Goal: Task Accomplishment & Management: Use online tool/utility

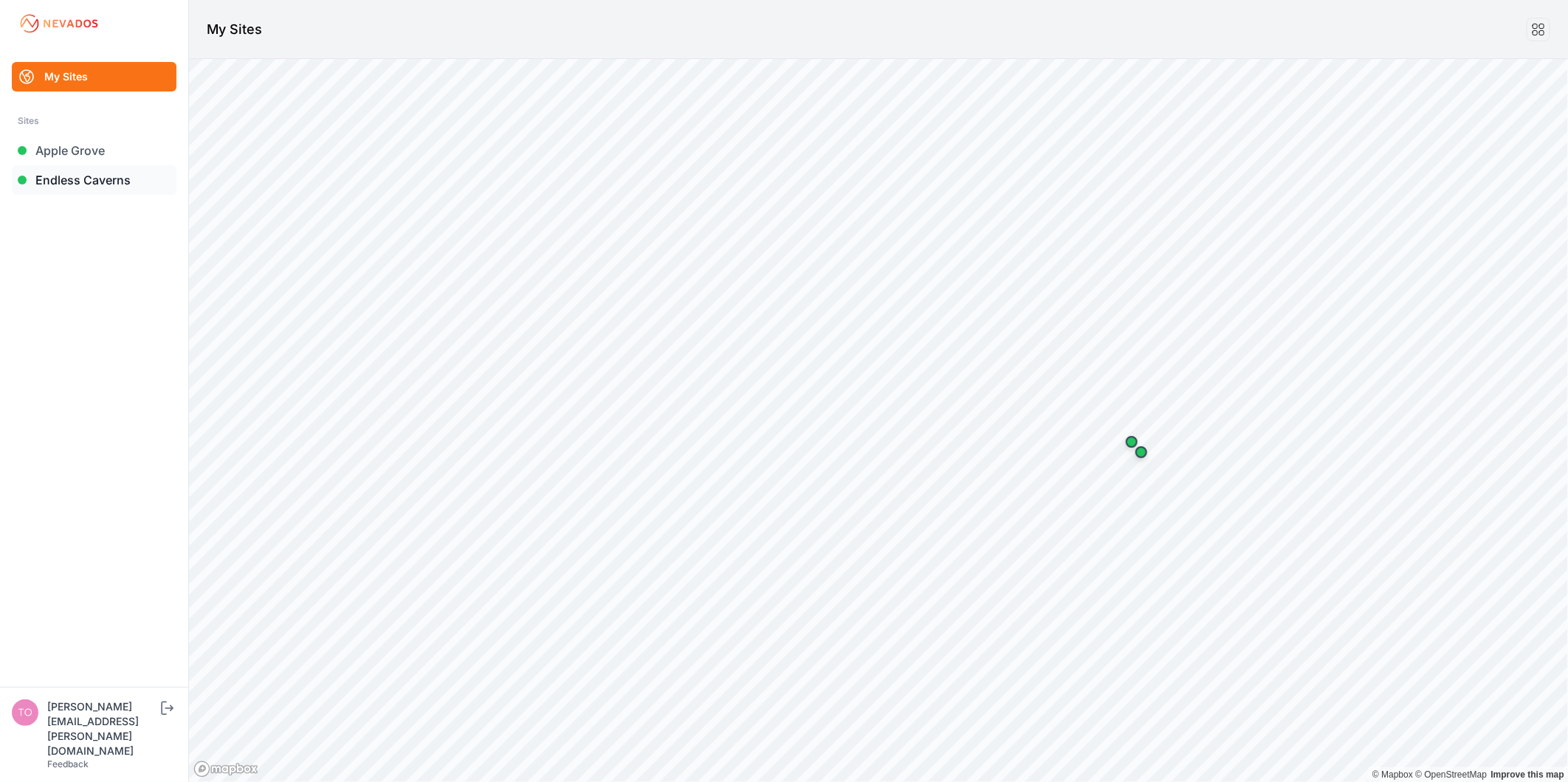
click at [124, 168] on link "Endless Caverns" at bounding box center [93, 179] width 164 height 29
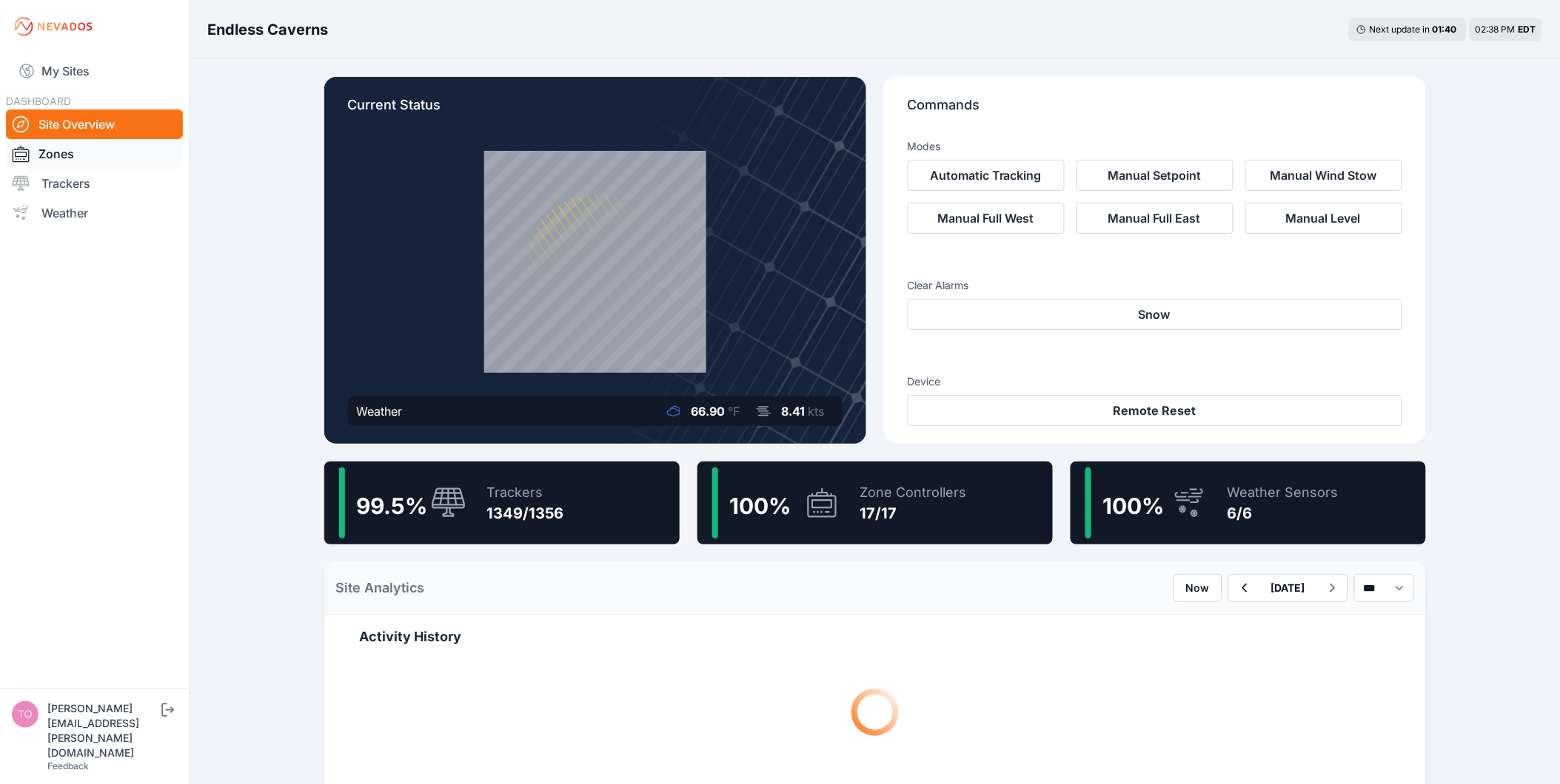
click at [127, 144] on link "Zones" at bounding box center [94, 153] width 177 height 29
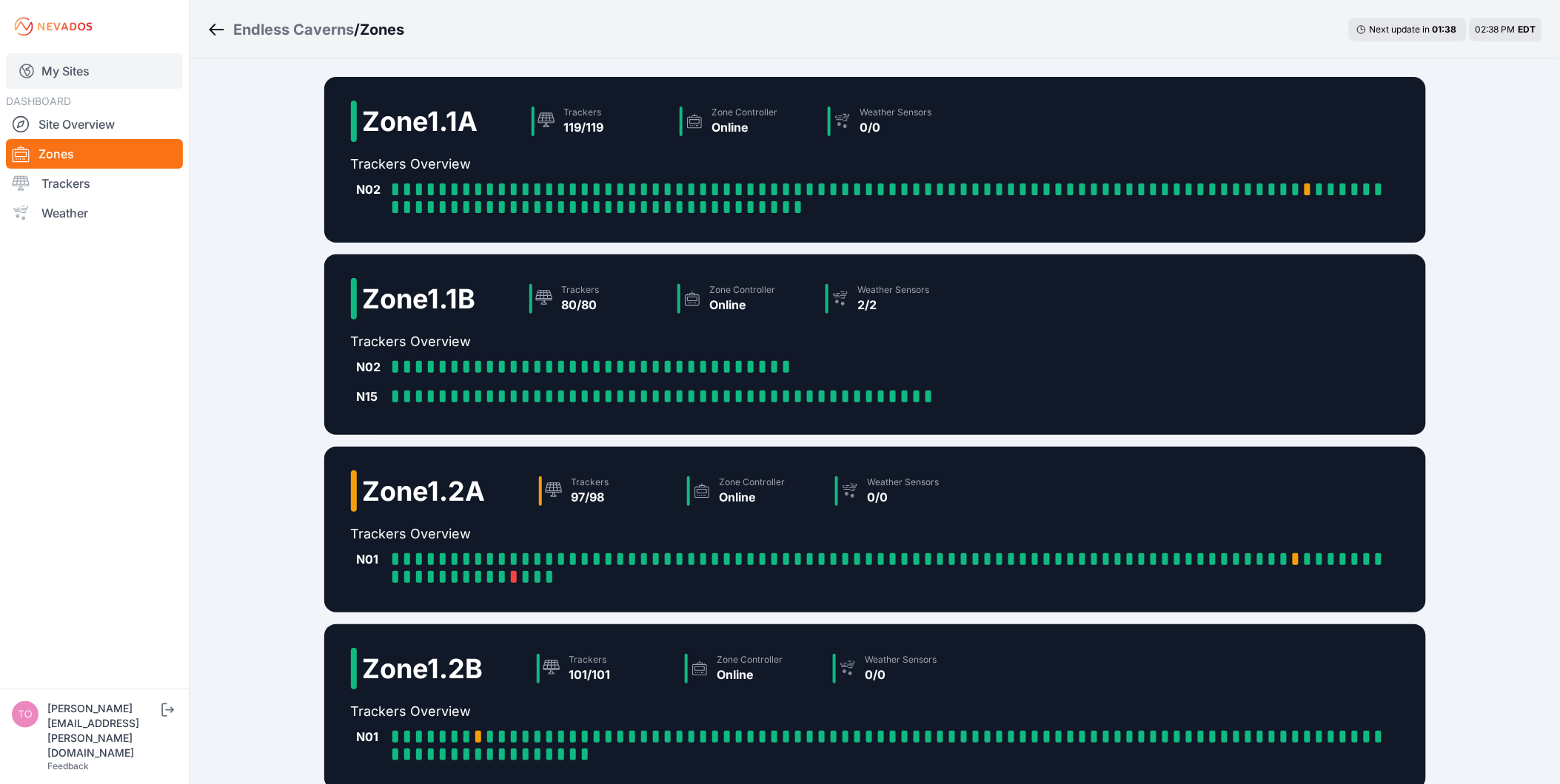
click at [72, 60] on link "My Sites" at bounding box center [94, 70] width 177 height 35
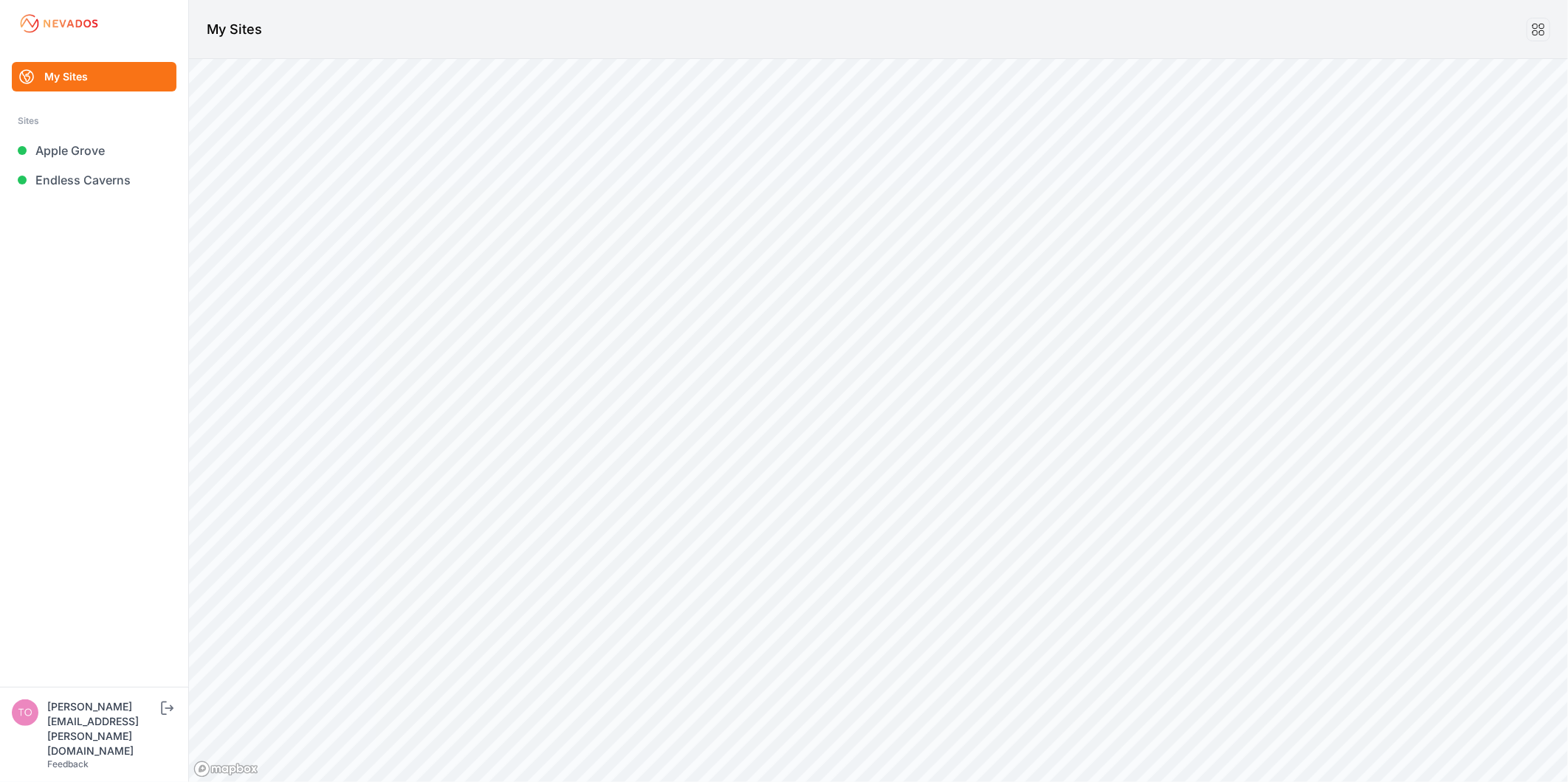
click at [75, 62] on link "My Sites" at bounding box center [93, 76] width 164 height 29
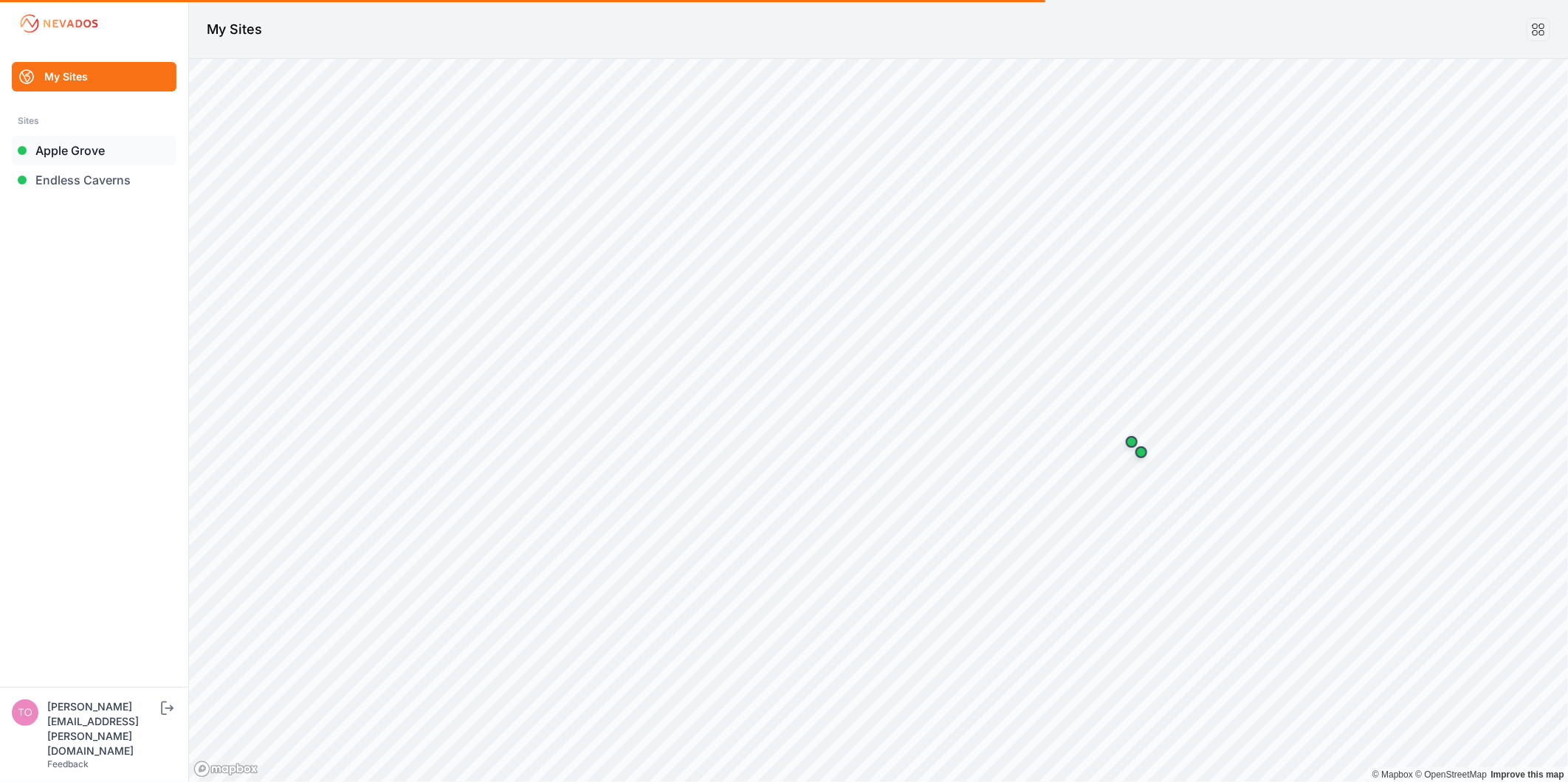
click at [94, 144] on link "Apple Grove" at bounding box center [93, 150] width 164 height 29
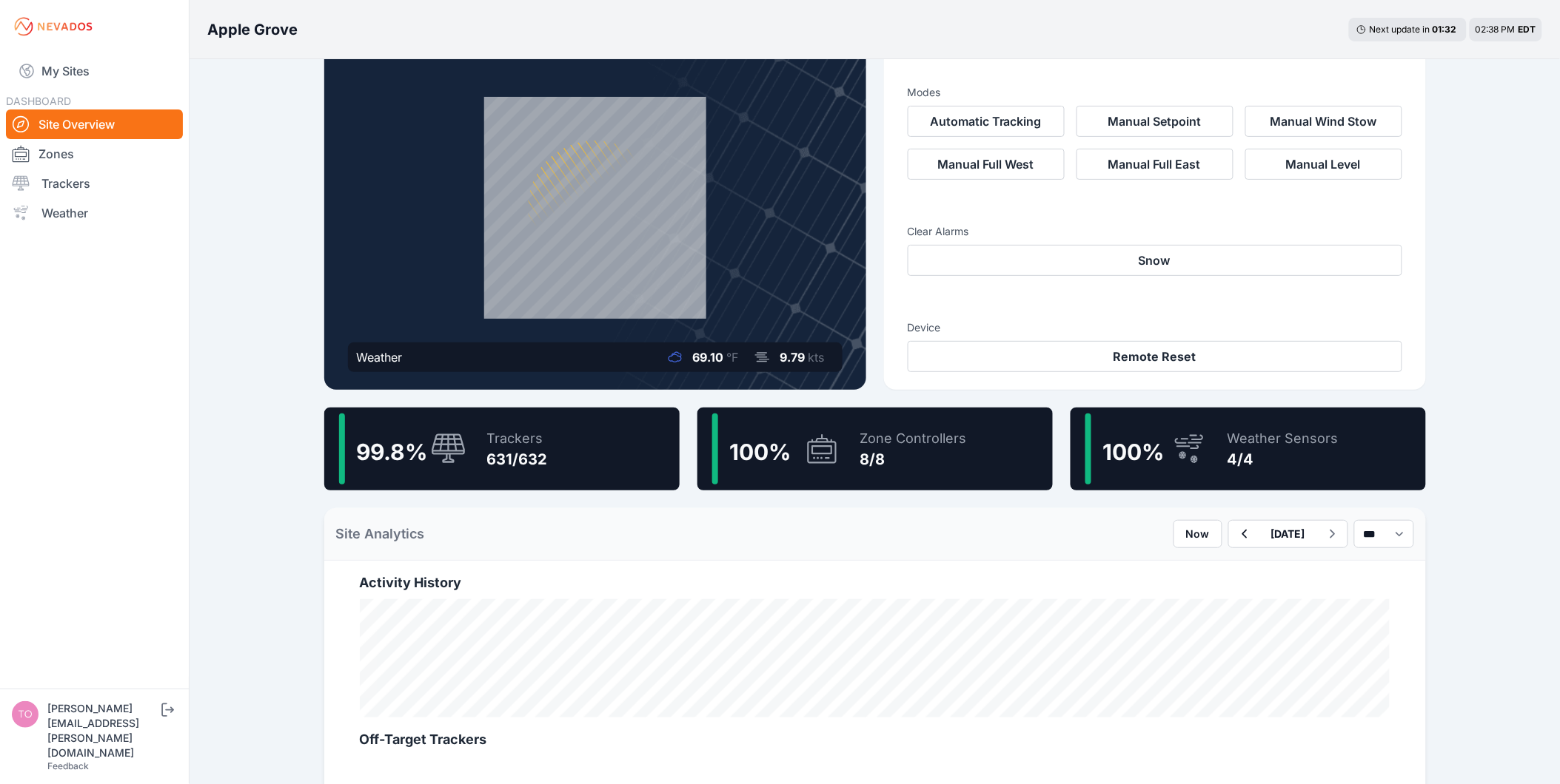
scroll to position [82, 0]
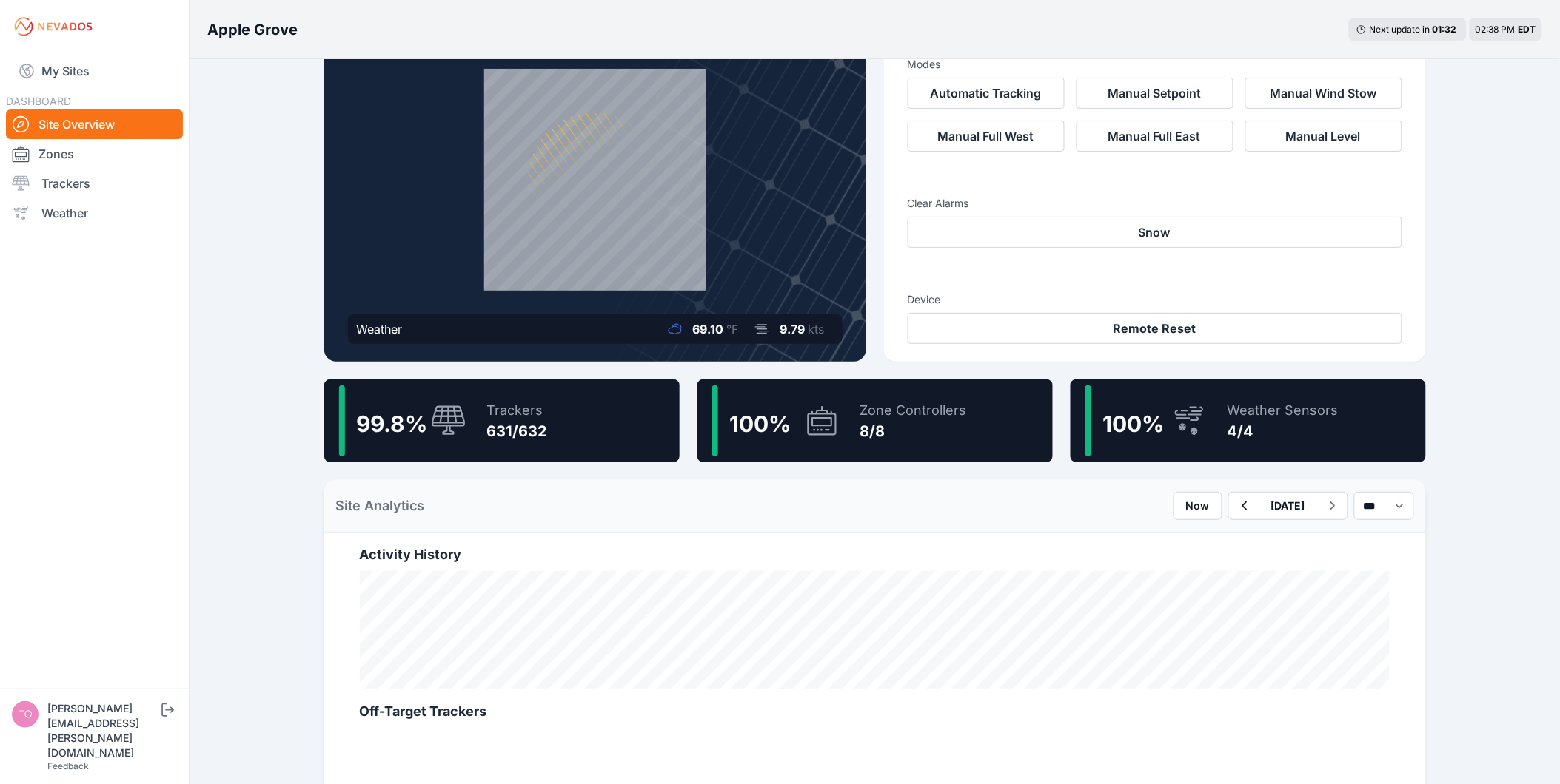
click at [587, 461] on div "Current Status Weather 69.10 °F 9.79 kts Commands Modes Automatic Tracking Manu…" at bounding box center [875, 740] width 1137 height 1526
click at [602, 435] on div "99.8 % Trackers 631/632" at bounding box center [502, 421] width 355 height 83
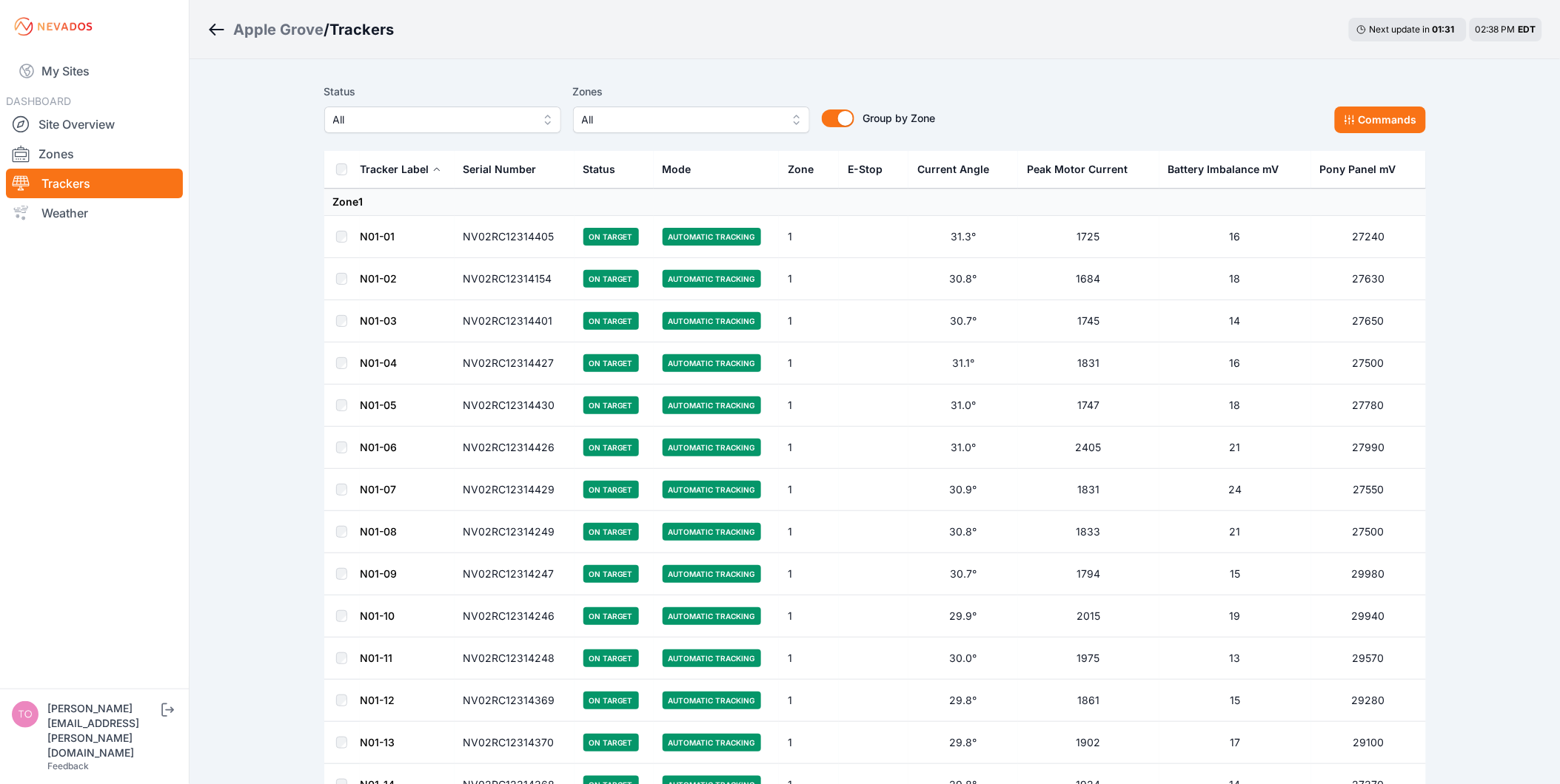
click at [517, 95] on label "Status" at bounding box center [443, 91] width 237 height 18
click at [515, 126] on span "All" at bounding box center [432, 120] width 198 height 18
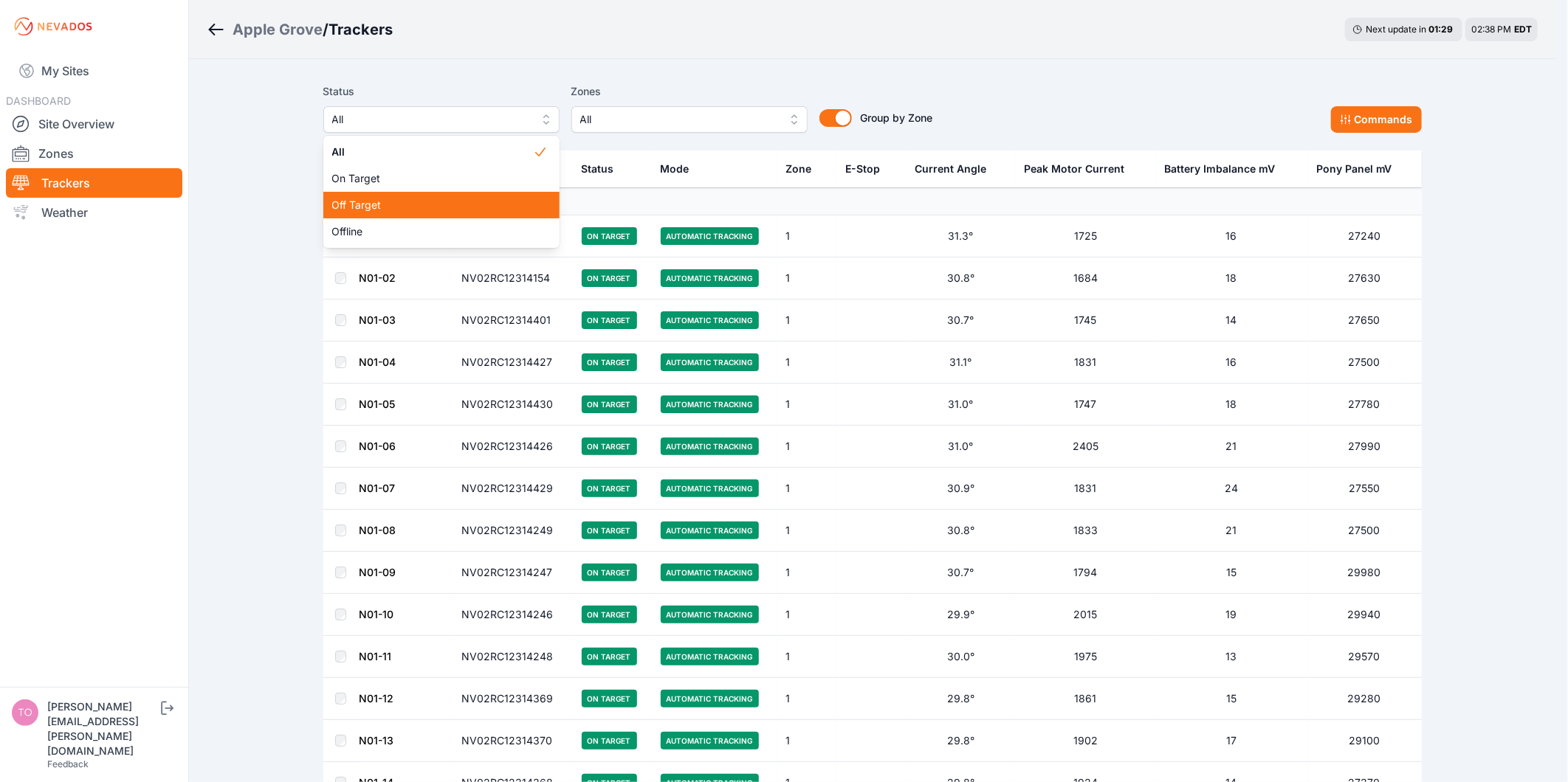
click at [476, 204] on span "Off Target" at bounding box center [433, 205] width 201 height 15
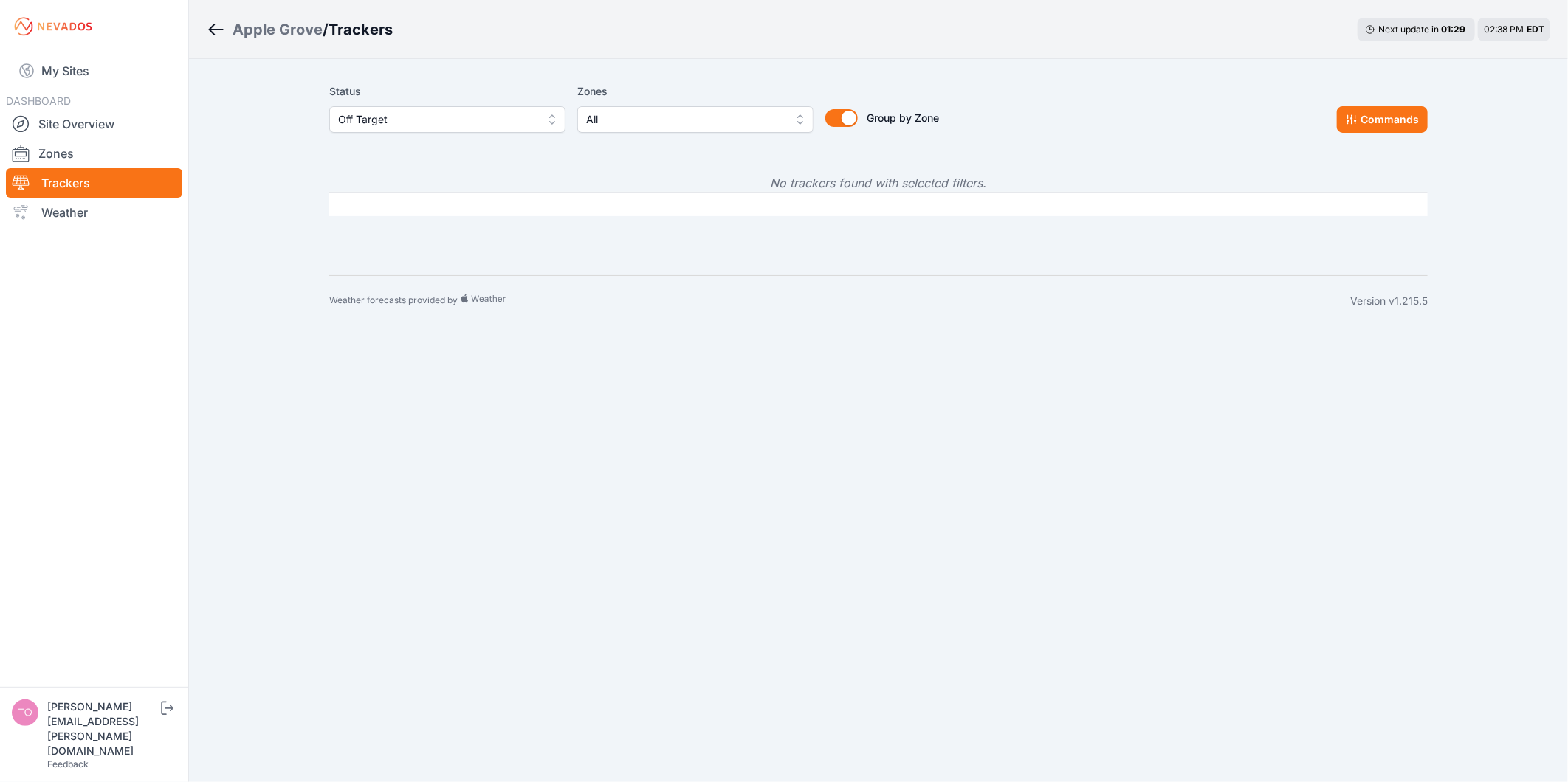
click at [462, 128] on span "Off Target" at bounding box center [437, 120] width 197 height 18
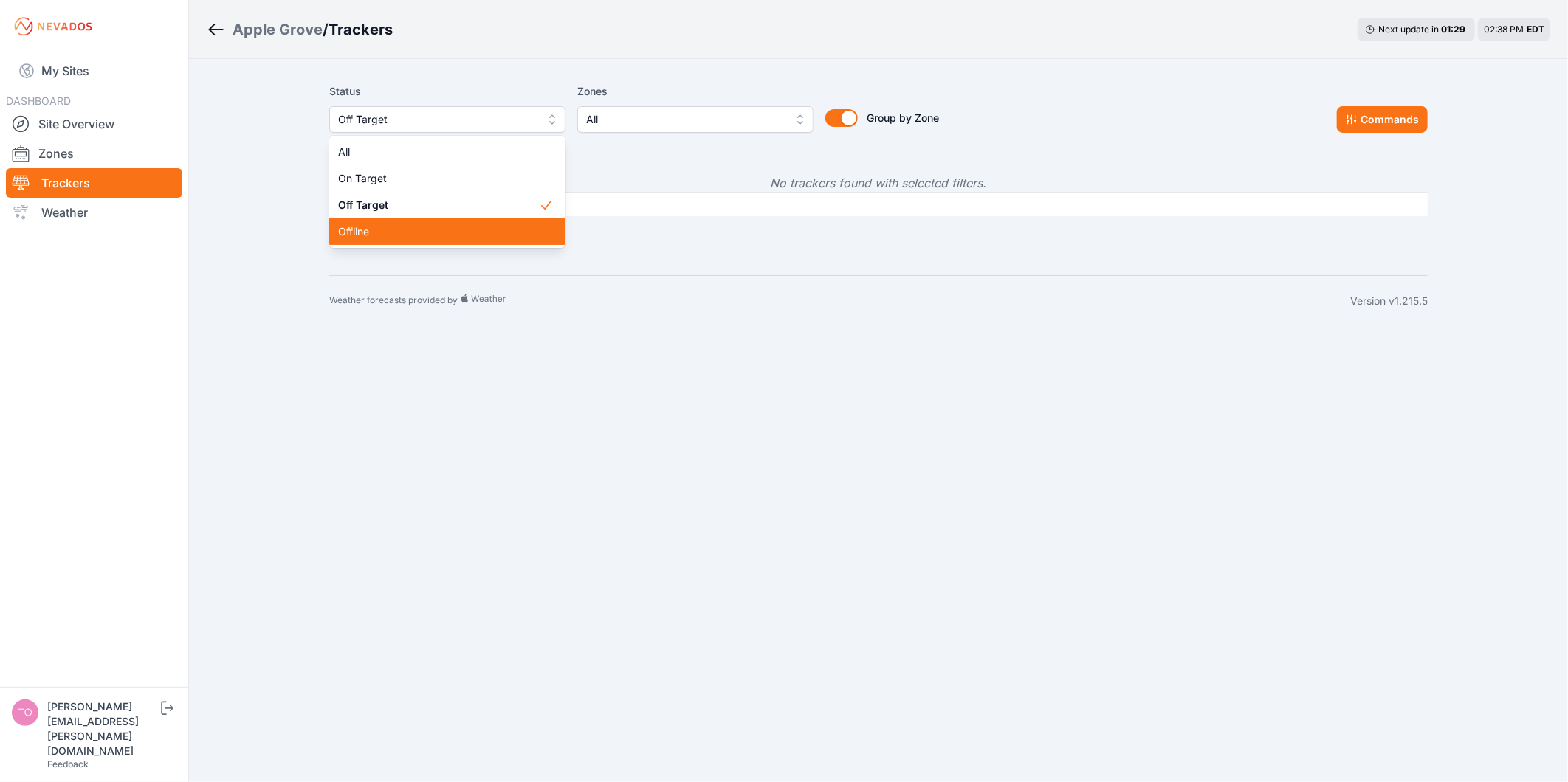
click at [457, 231] on span "Offline" at bounding box center [439, 232] width 201 height 15
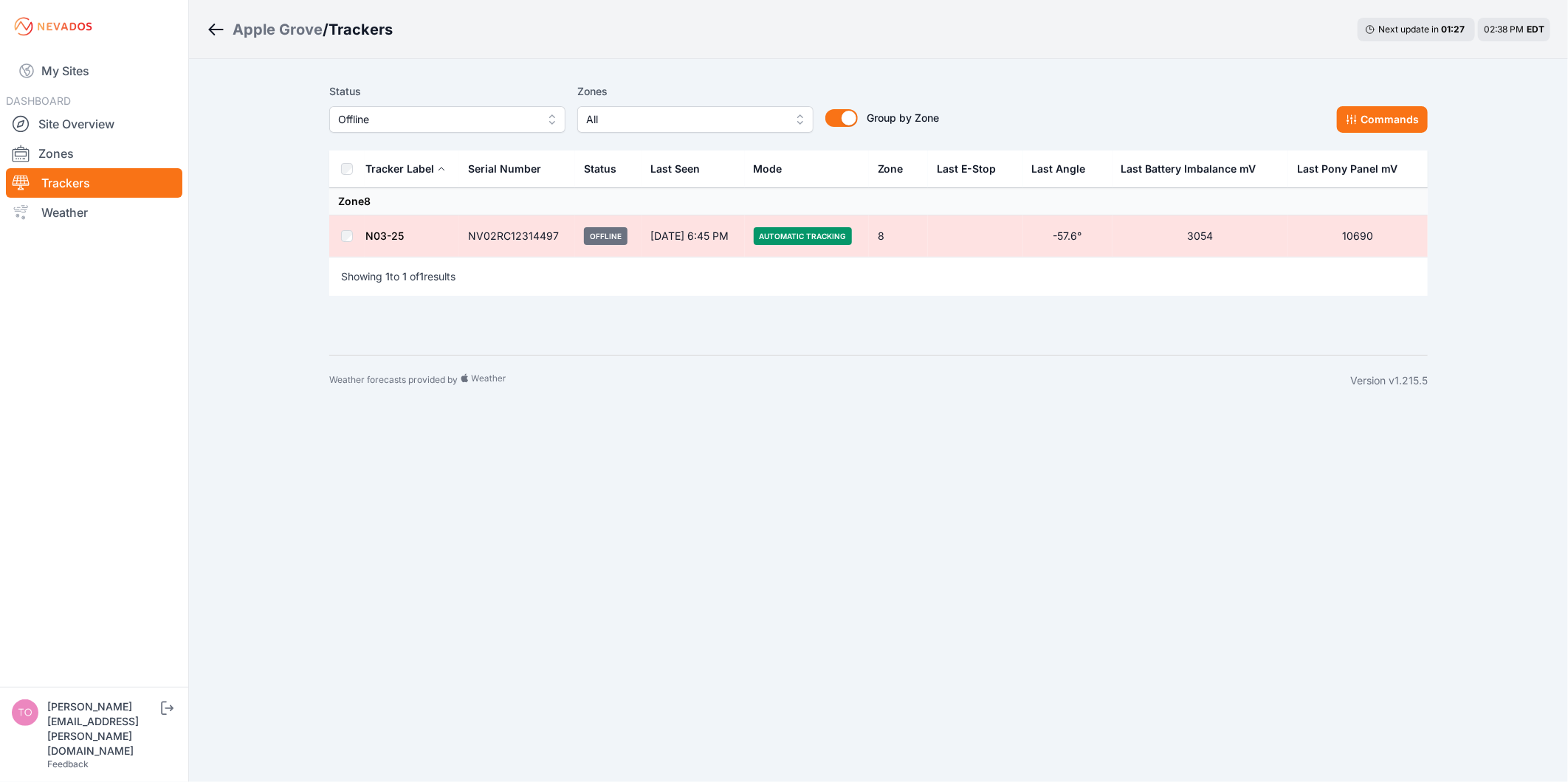
click at [373, 233] on link "N03-25" at bounding box center [384, 235] width 38 height 12
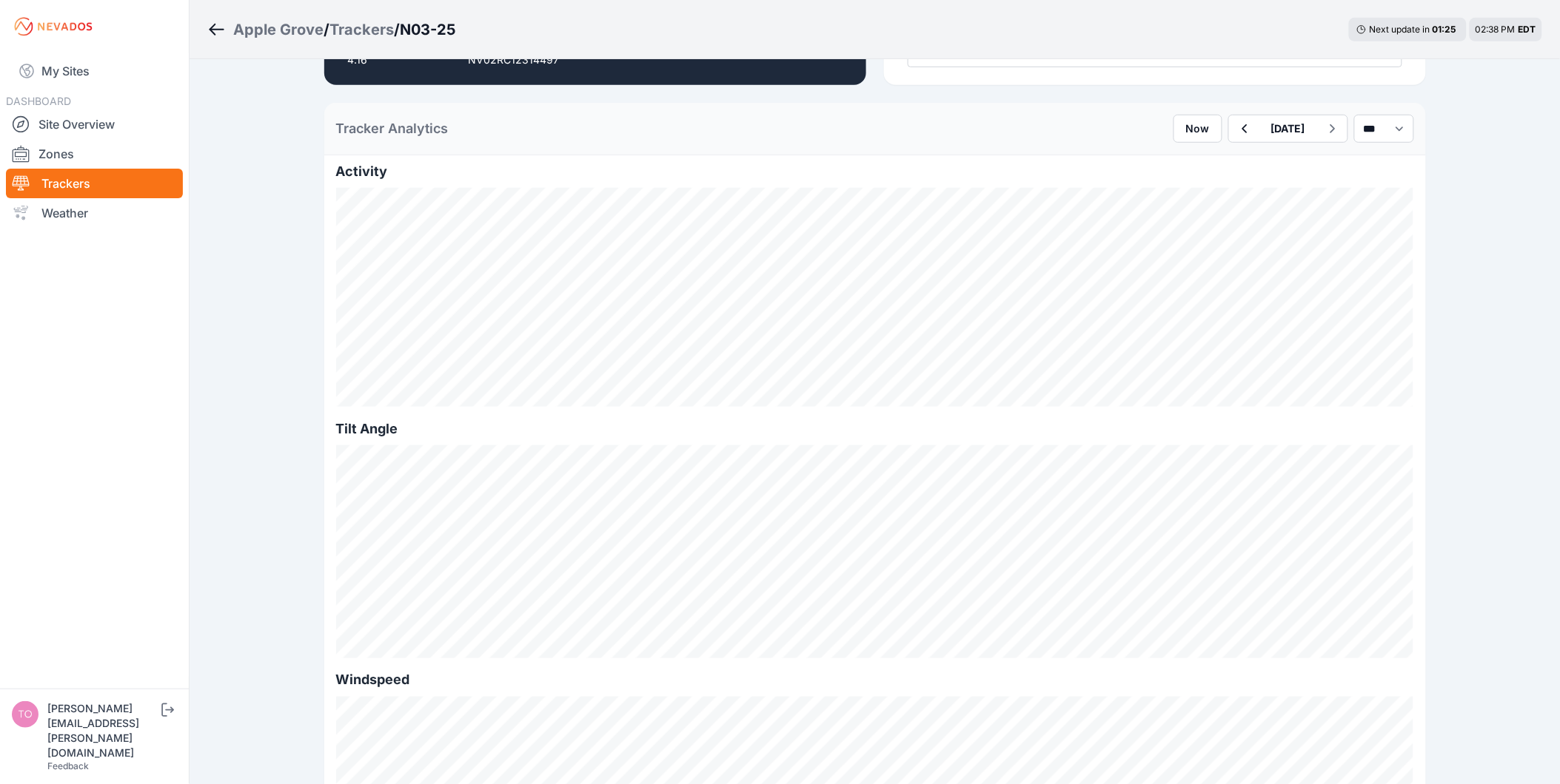
scroll to position [82, 0]
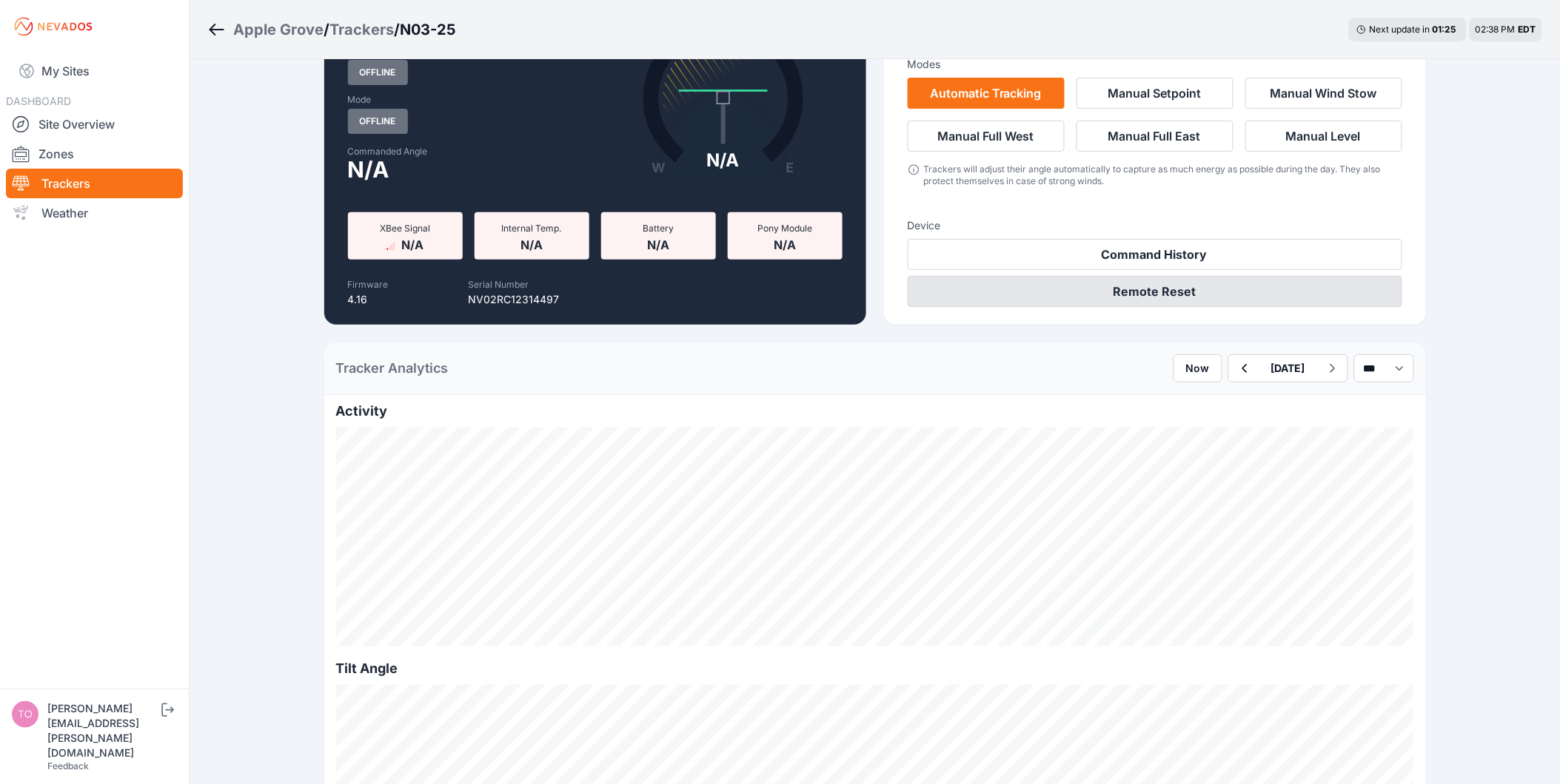
click at [991, 302] on button "Remote Reset" at bounding box center [1154, 291] width 494 height 31
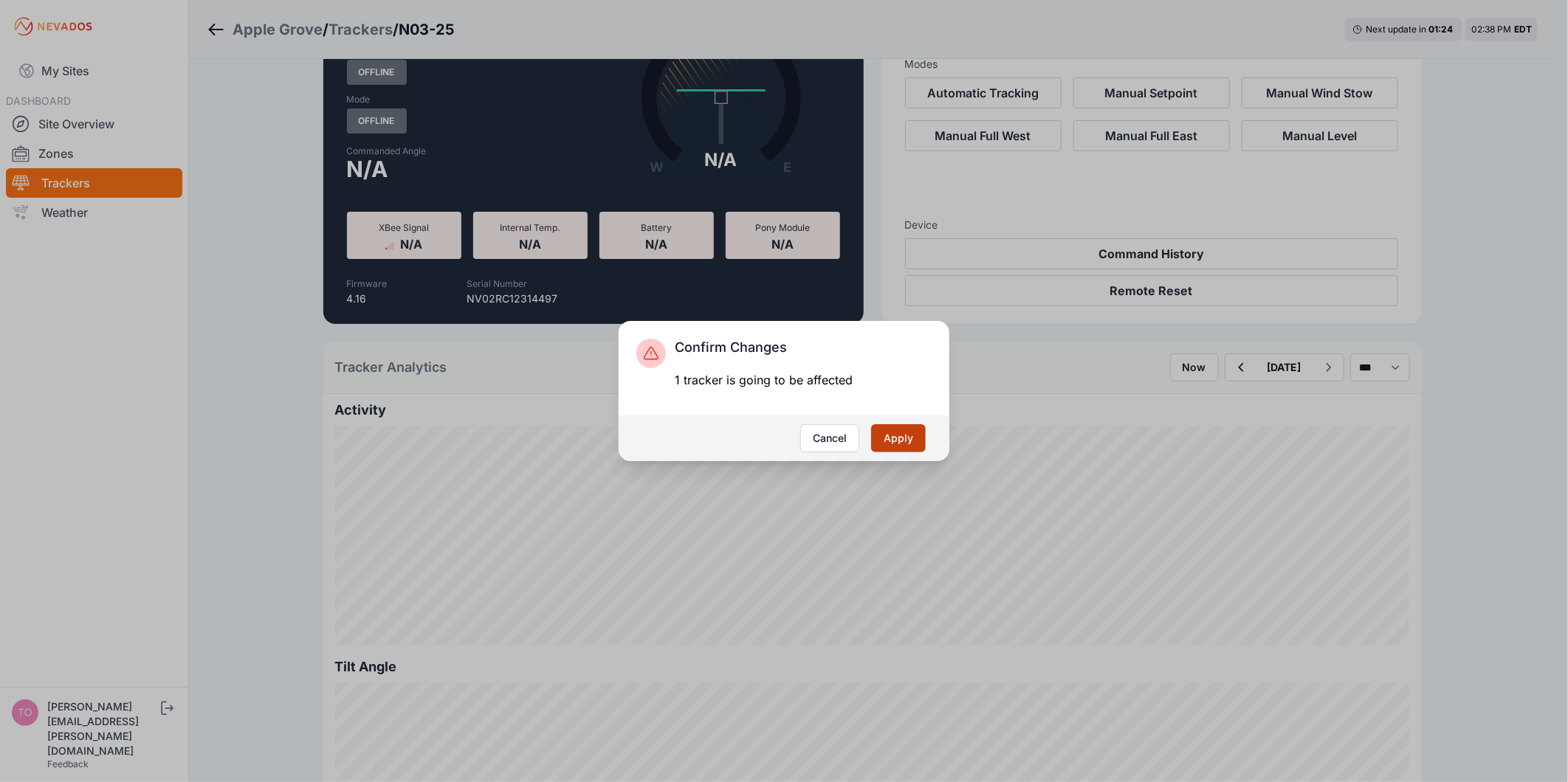
click at [890, 438] on button "Apply" at bounding box center [899, 438] width 55 height 28
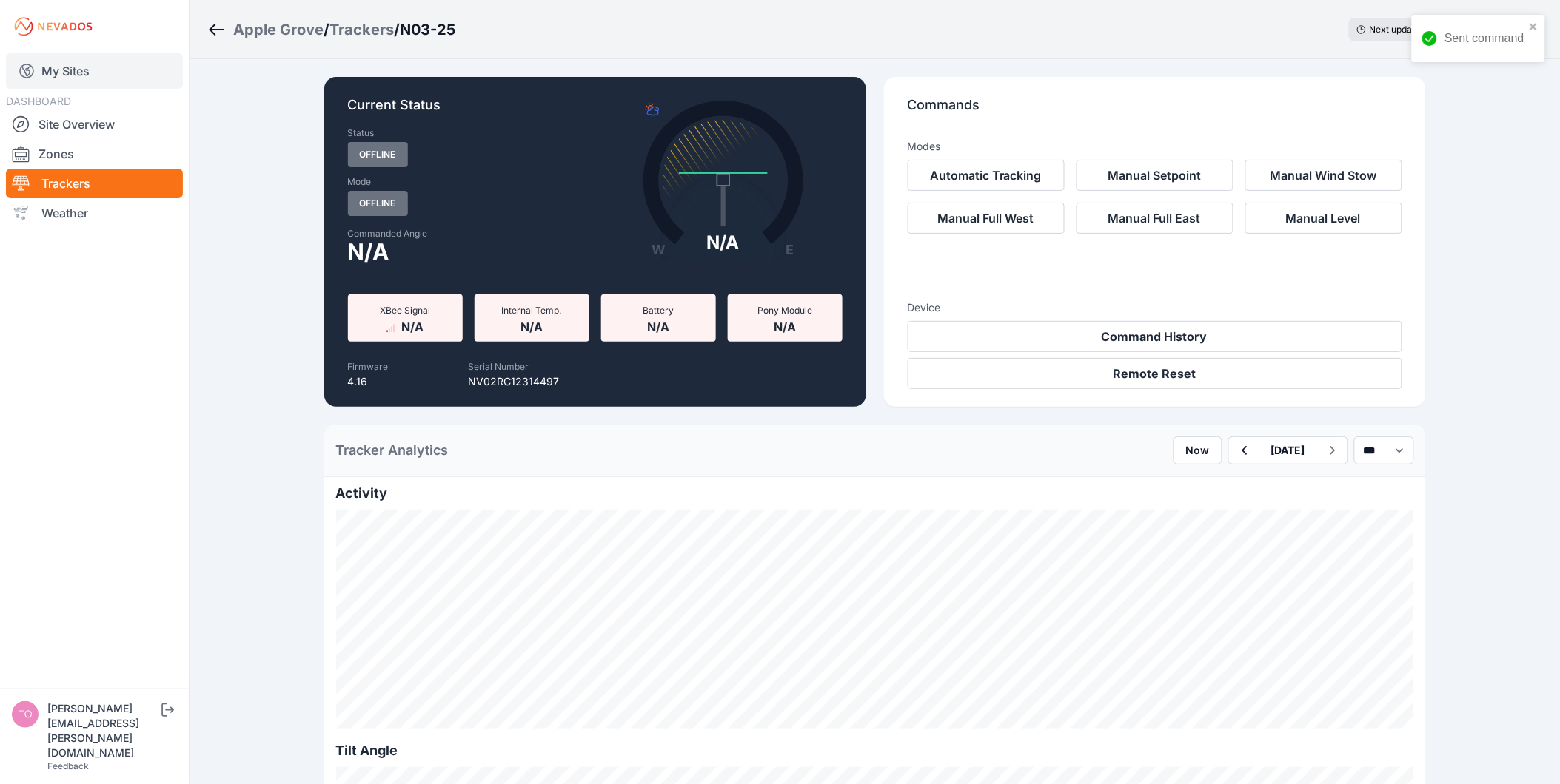
click at [123, 67] on link "My Sites" at bounding box center [94, 70] width 177 height 35
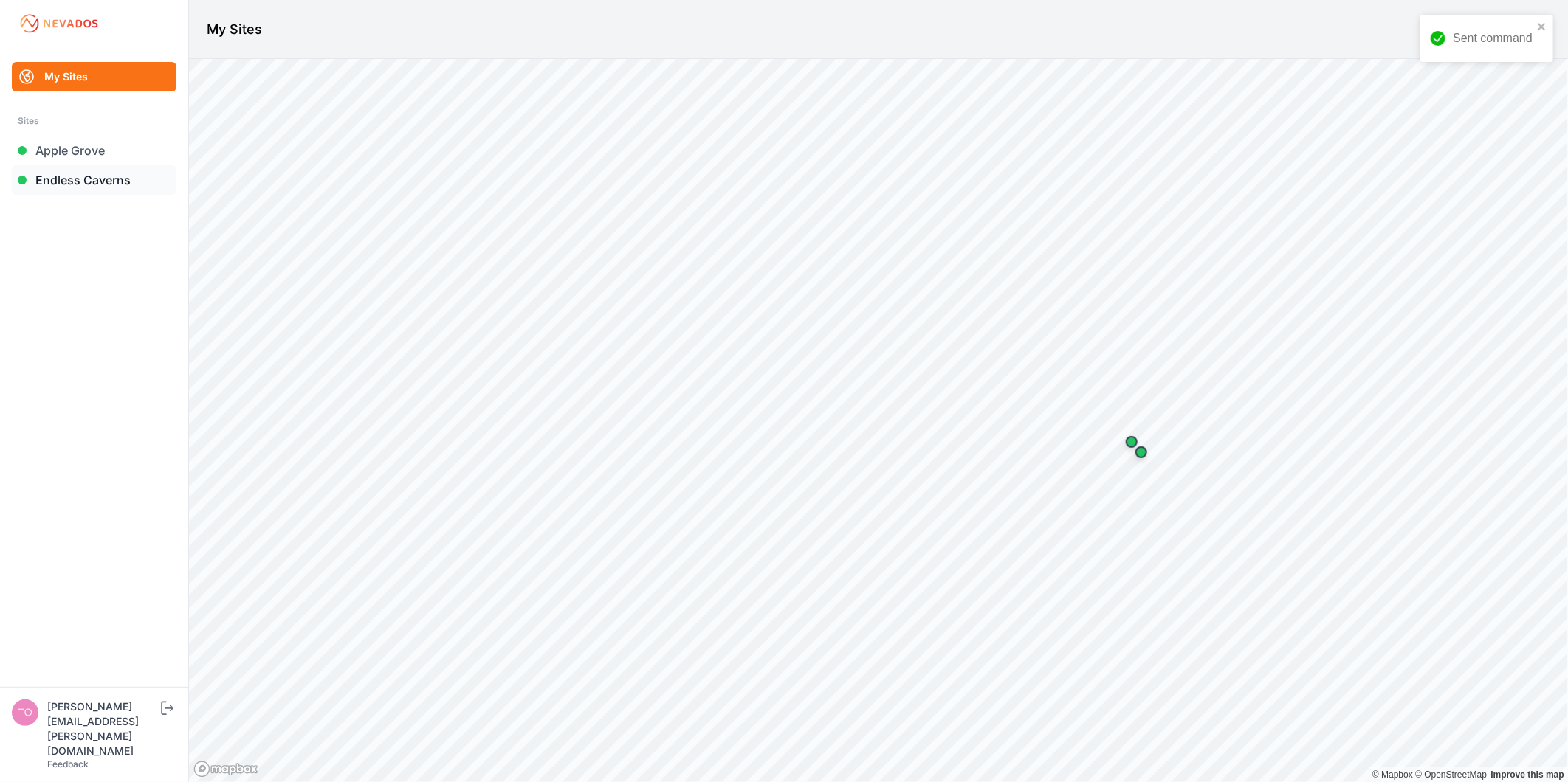
click at [122, 177] on link "Endless Caverns" at bounding box center [93, 179] width 164 height 29
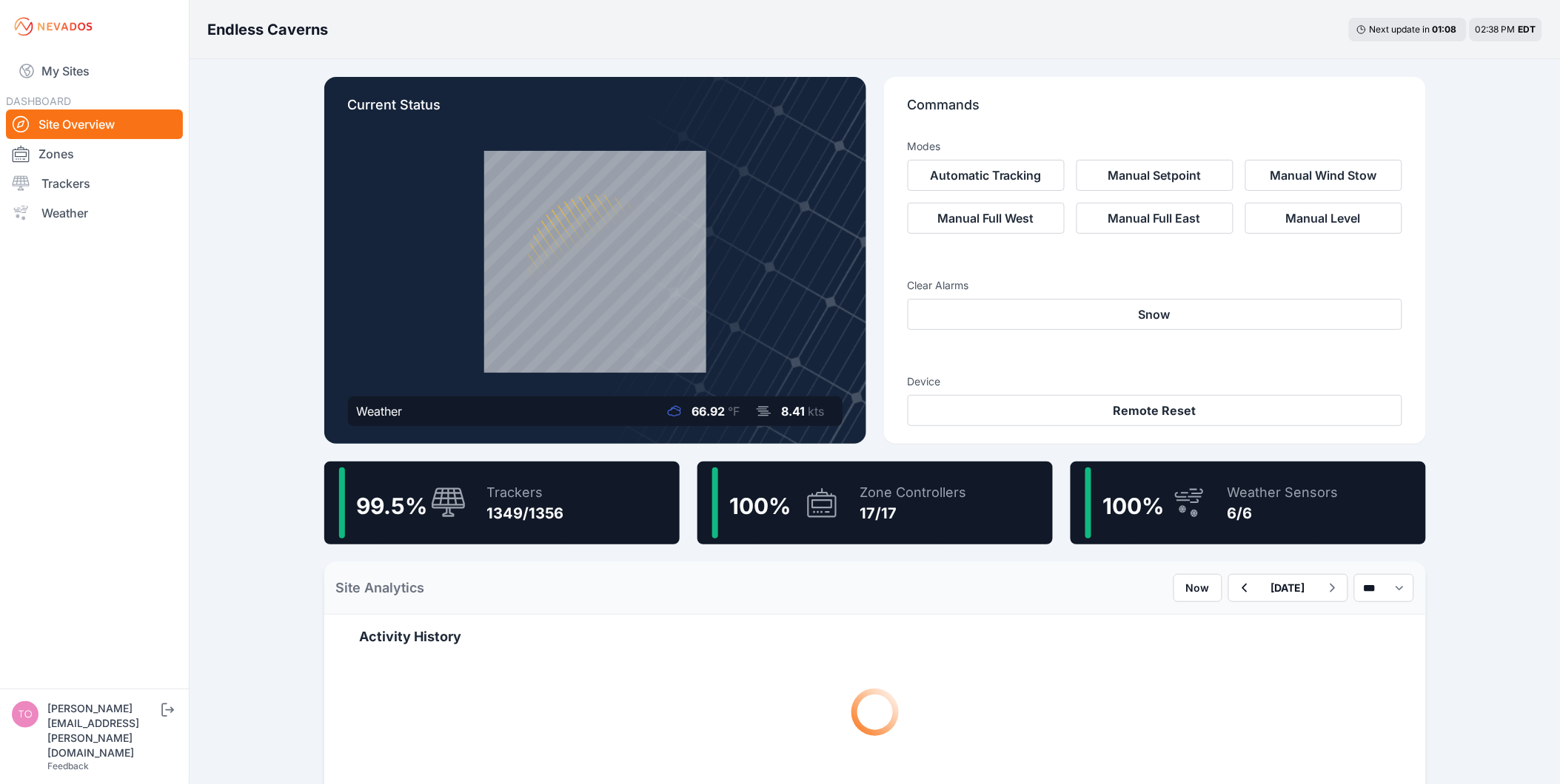
click at [554, 490] on div "Trackers" at bounding box center [525, 493] width 77 height 21
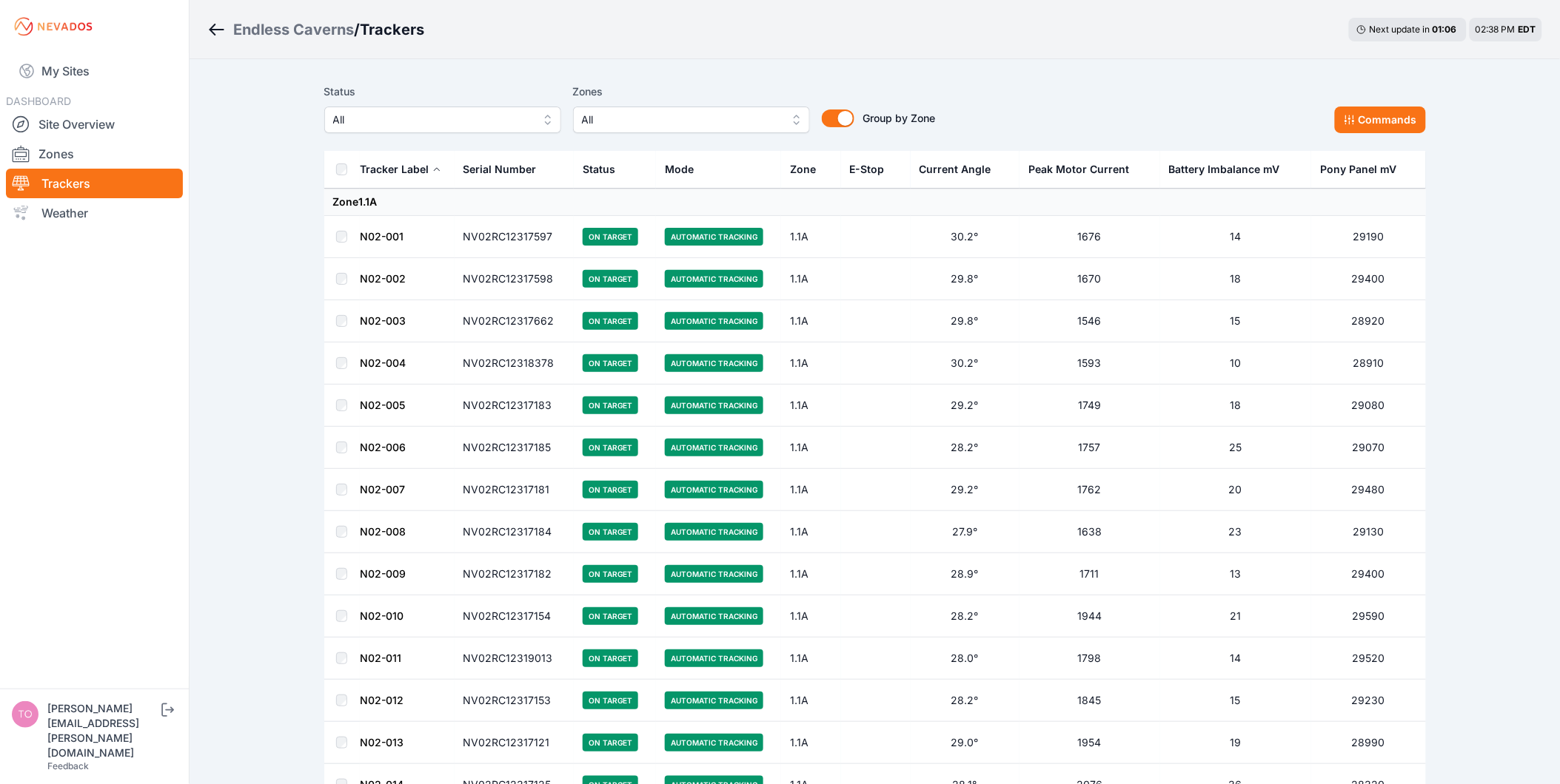
click at [402, 111] on span "All" at bounding box center [432, 120] width 198 height 18
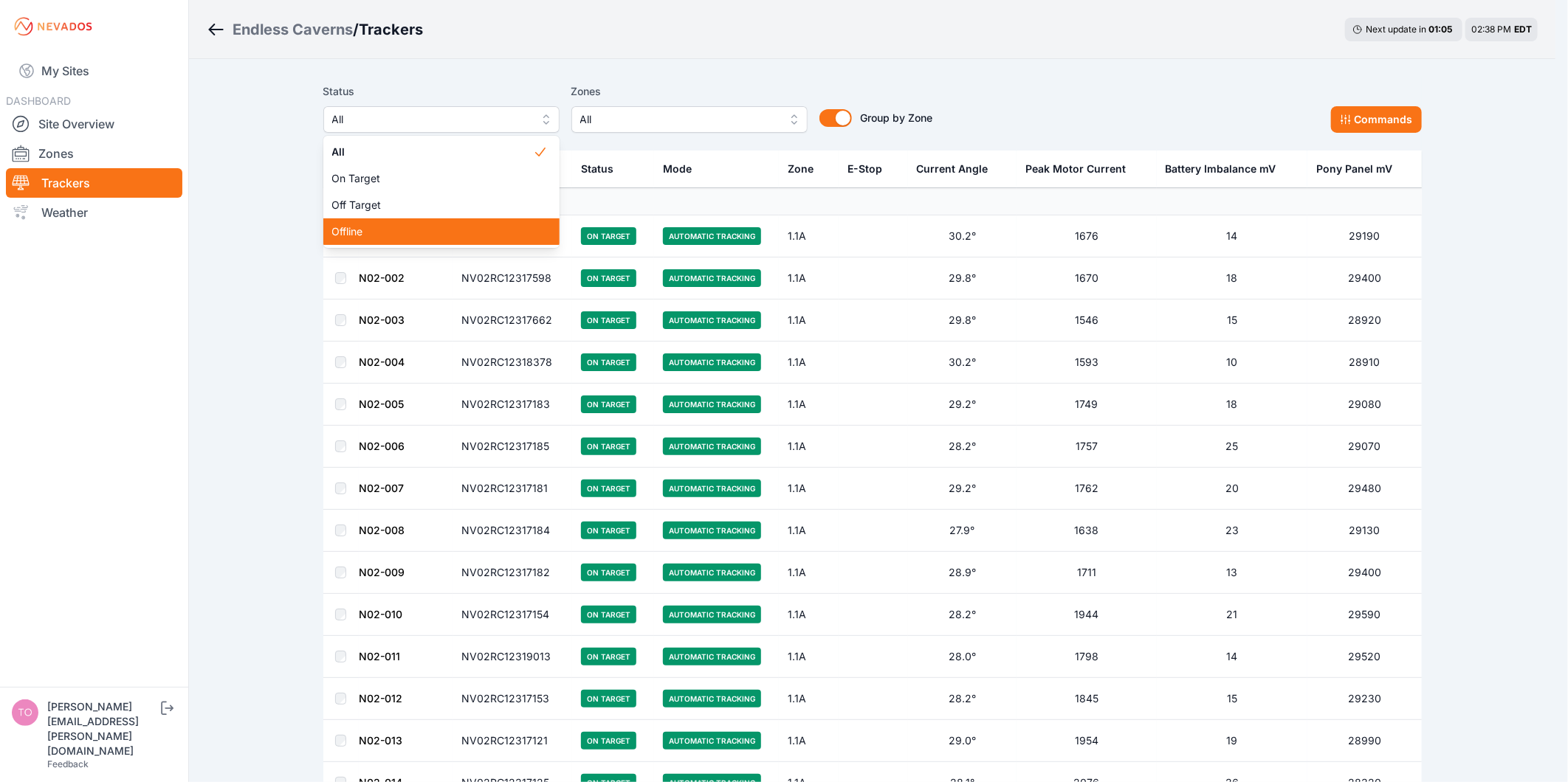
click at [434, 219] on div "Offline" at bounding box center [441, 232] width 236 height 27
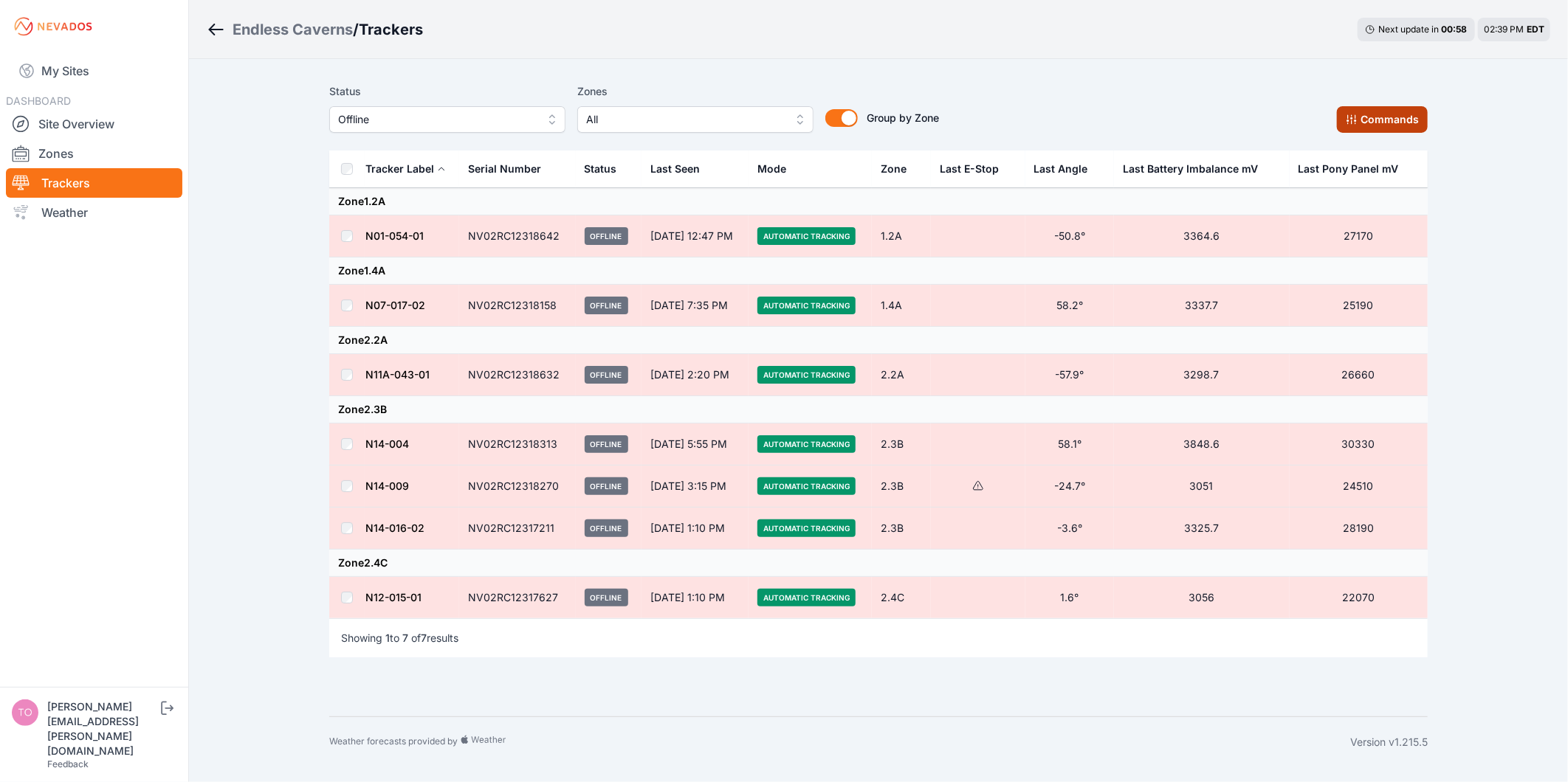
click at [1356, 127] on button "Commands" at bounding box center [1382, 120] width 91 height 27
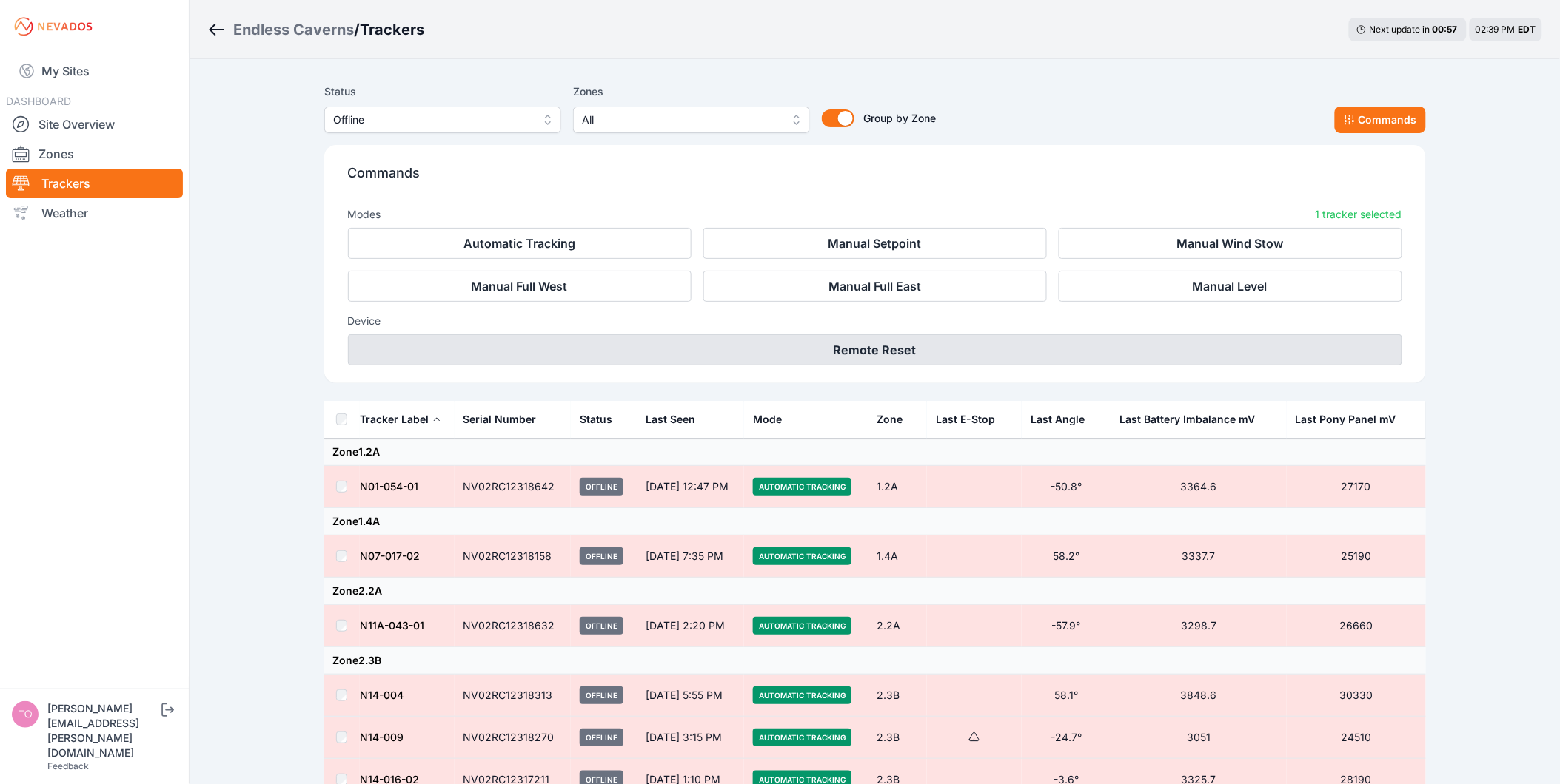
click at [922, 339] on button "Remote Reset" at bounding box center [875, 350] width 1054 height 31
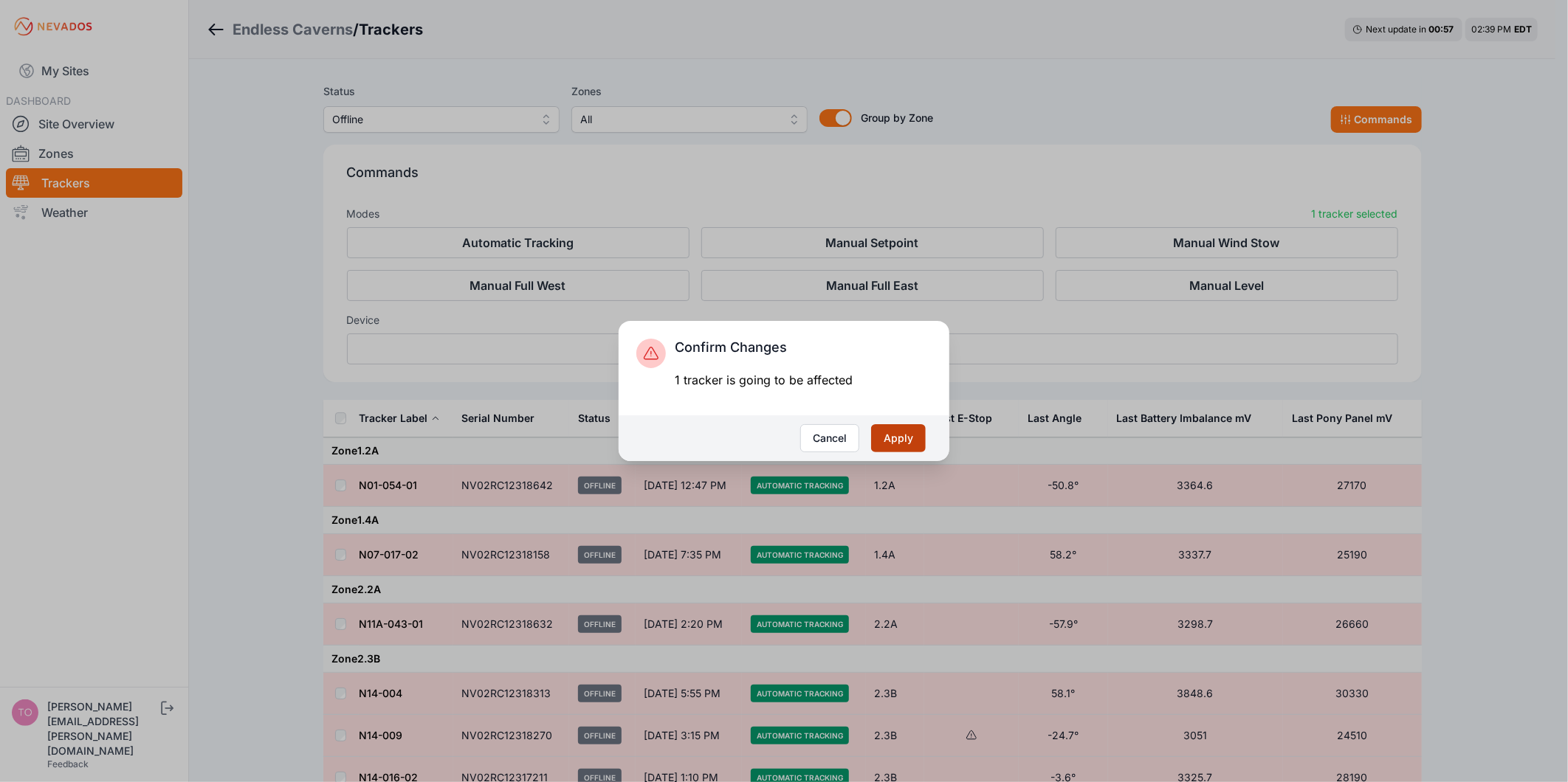
click at [918, 440] on button "Apply" at bounding box center [899, 438] width 55 height 28
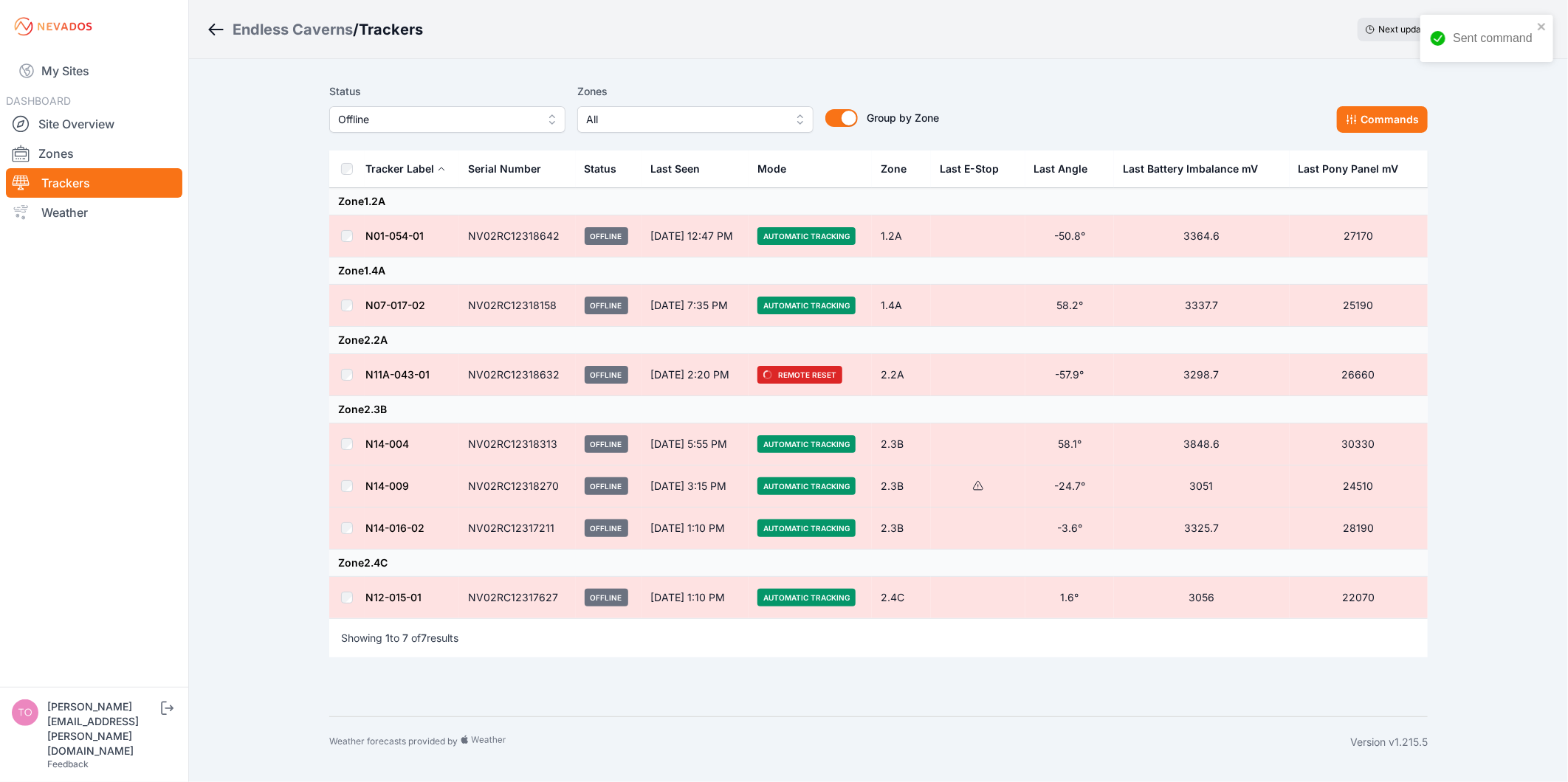
click at [403, 120] on span "Offline" at bounding box center [437, 120] width 197 height 18
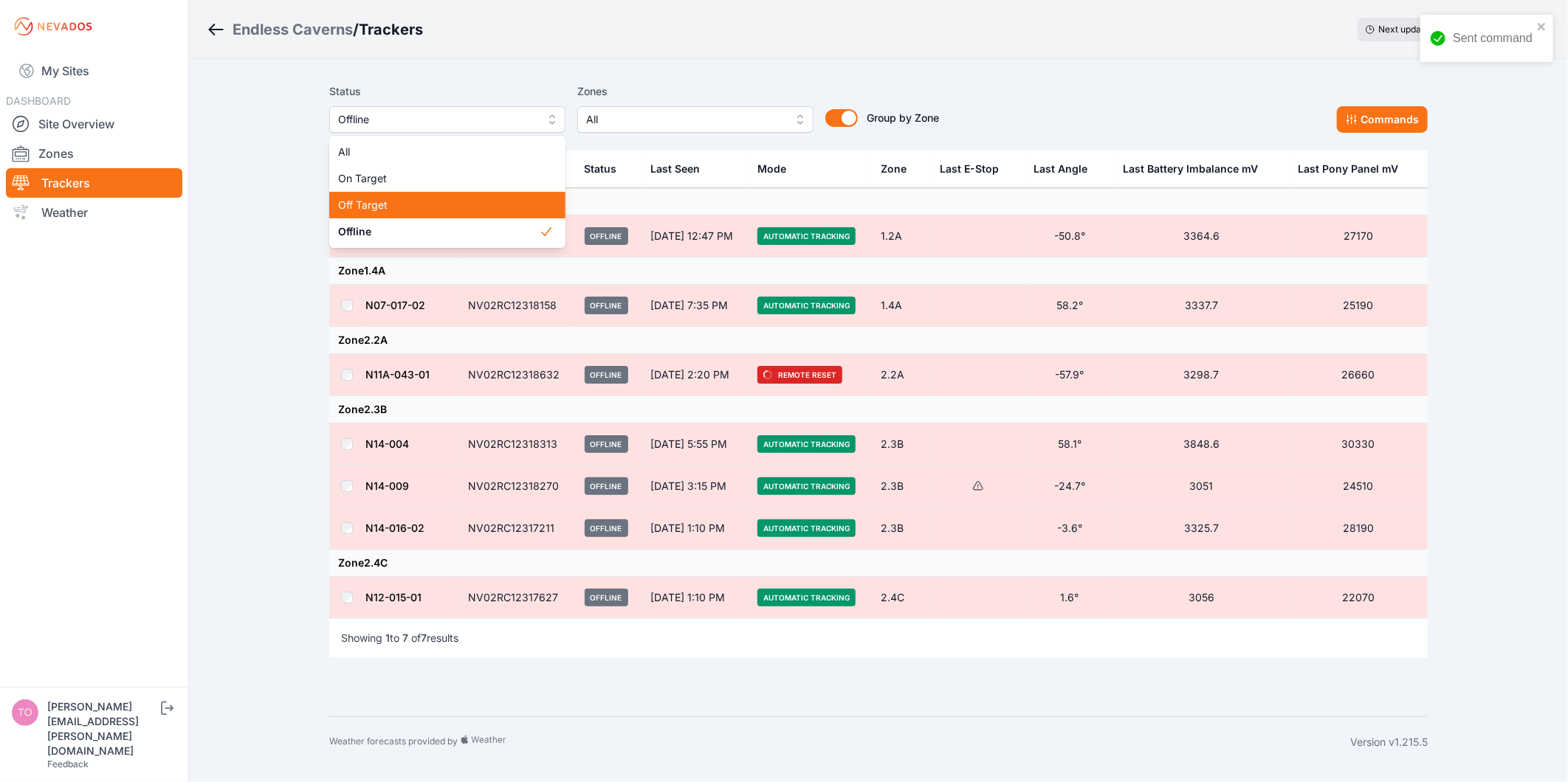
click at [387, 199] on span "Off Target" at bounding box center [439, 205] width 201 height 15
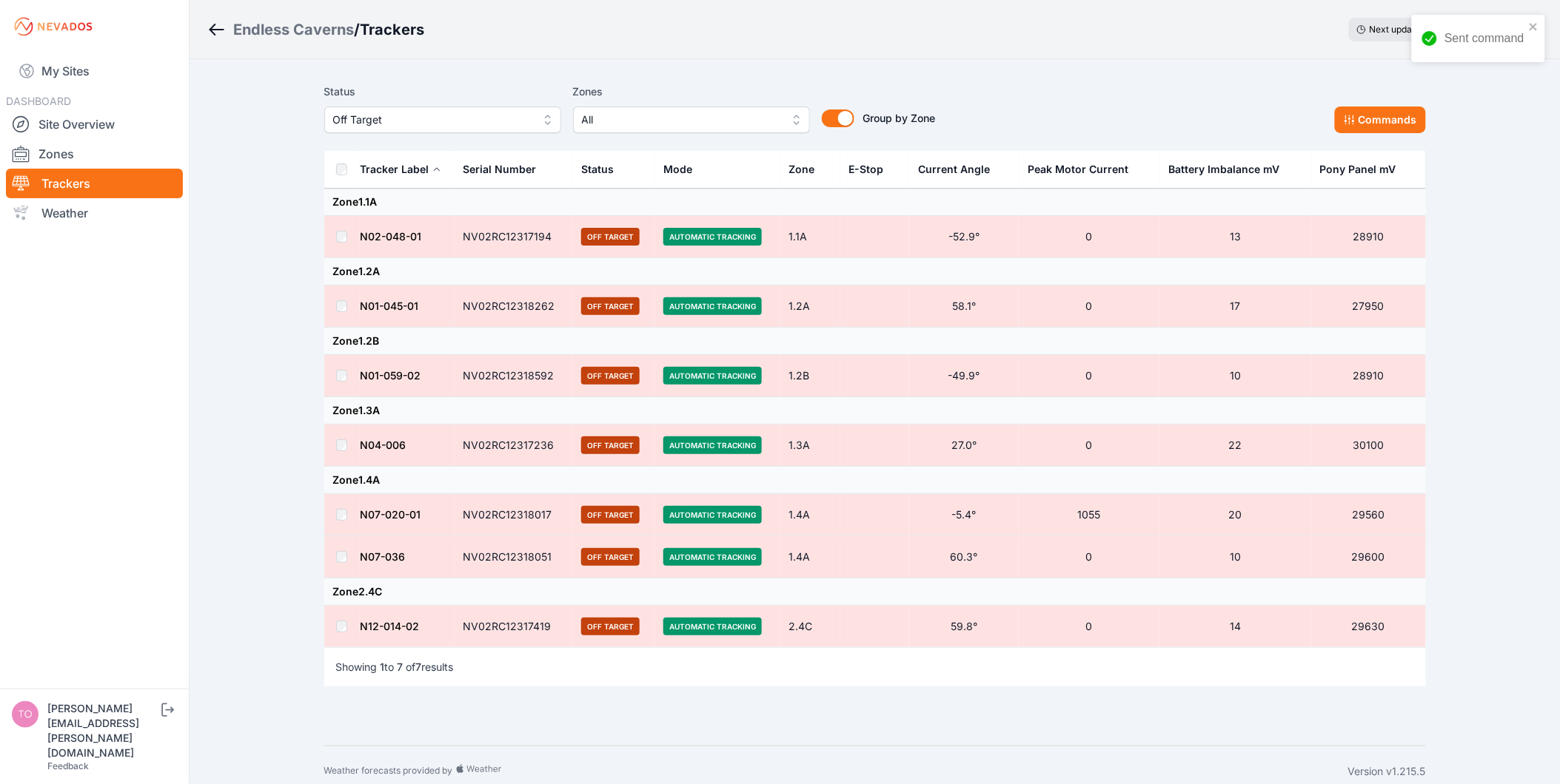
click at [348, 168] on th at bounding box center [342, 170] width 35 height 38
click at [1360, 129] on button "Commands" at bounding box center [1380, 120] width 91 height 27
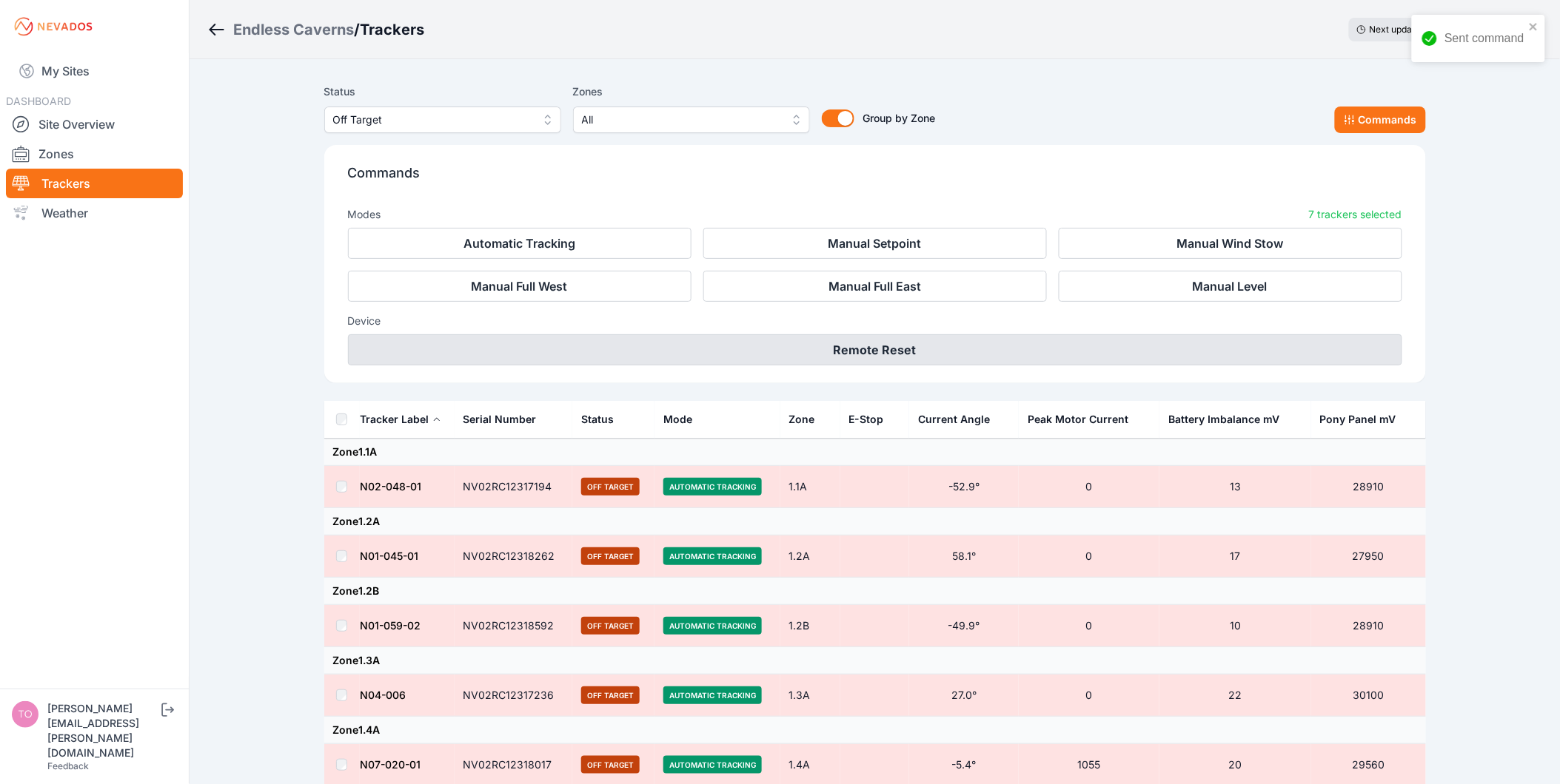
click at [960, 338] on button "Remote Reset" at bounding box center [875, 350] width 1054 height 31
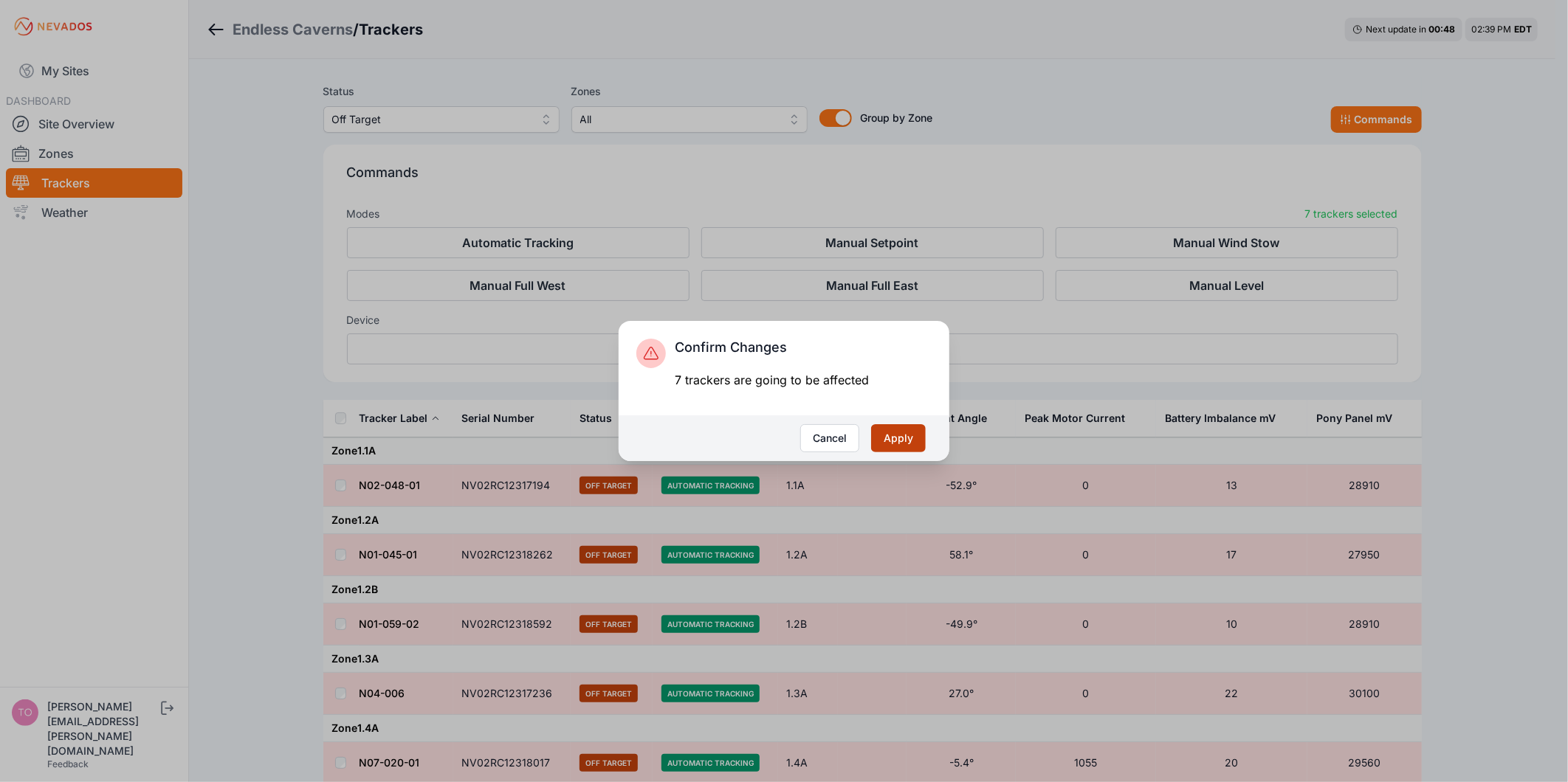
click at [915, 449] on button "Apply" at bounding box center [899, 438] width 55 height 28
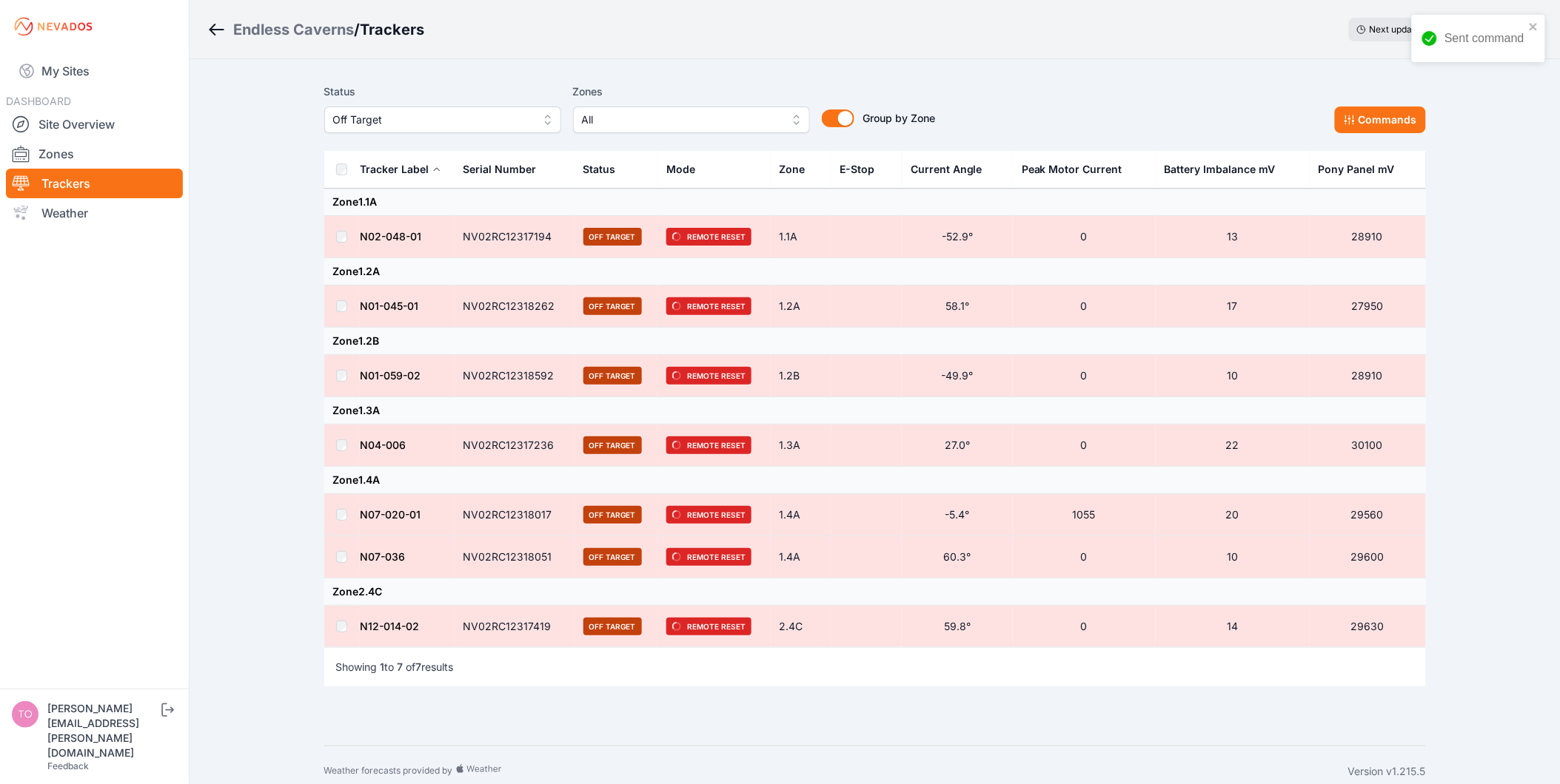
click at [988, 78] on div "Status Off Target Zones All Group by Zone Group by Zone Commands" at bounding box center [875, 114] width 1101 height 74
